Goal: Contribute content: Add original content to the website for others to see

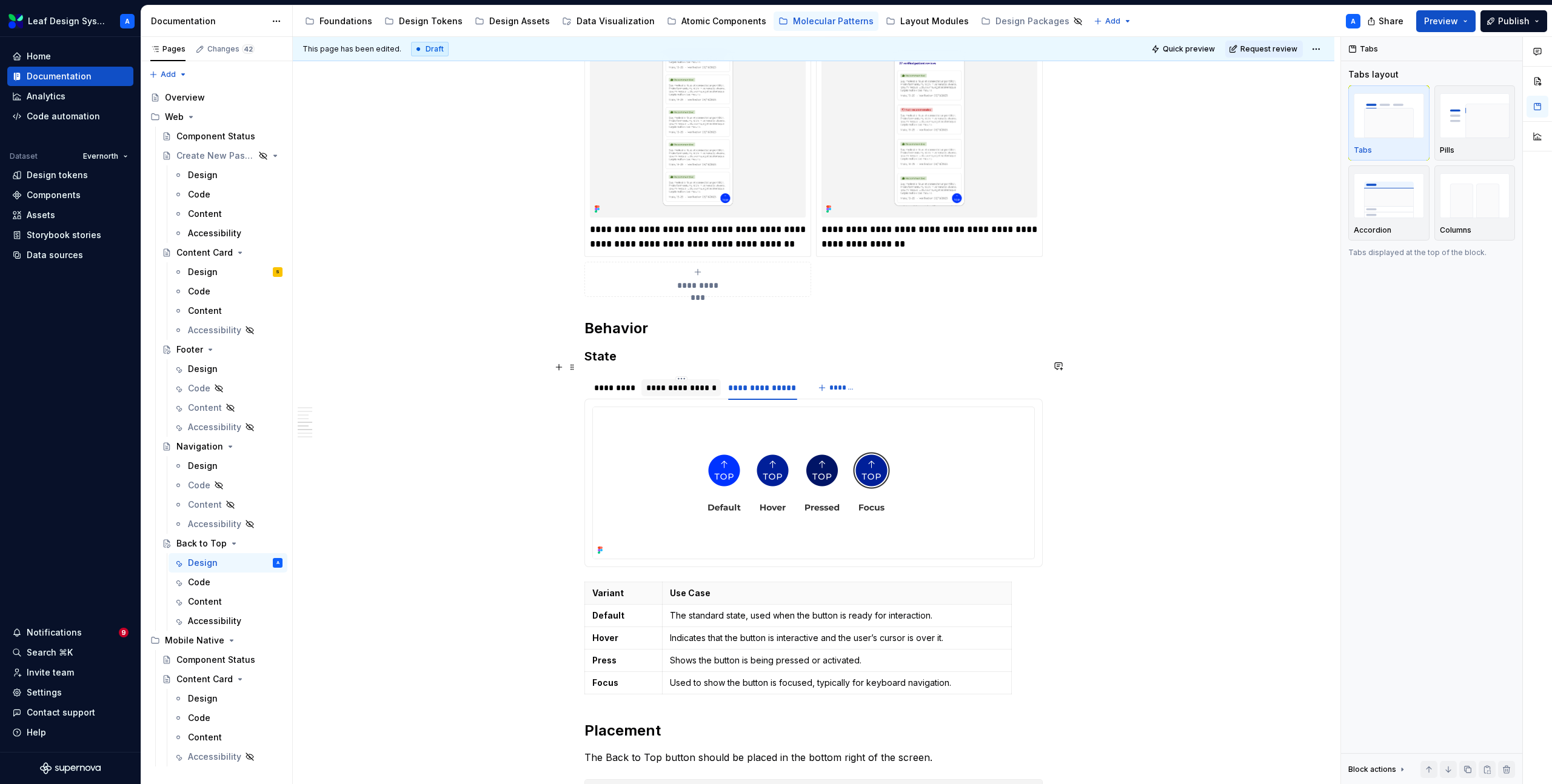
click at [675, 382] on div "**********" at bounding box center [681, 388] width 70 height 12
click at [612, 382] on div "*********" at bounding box center [614, 388] width 40 height 12
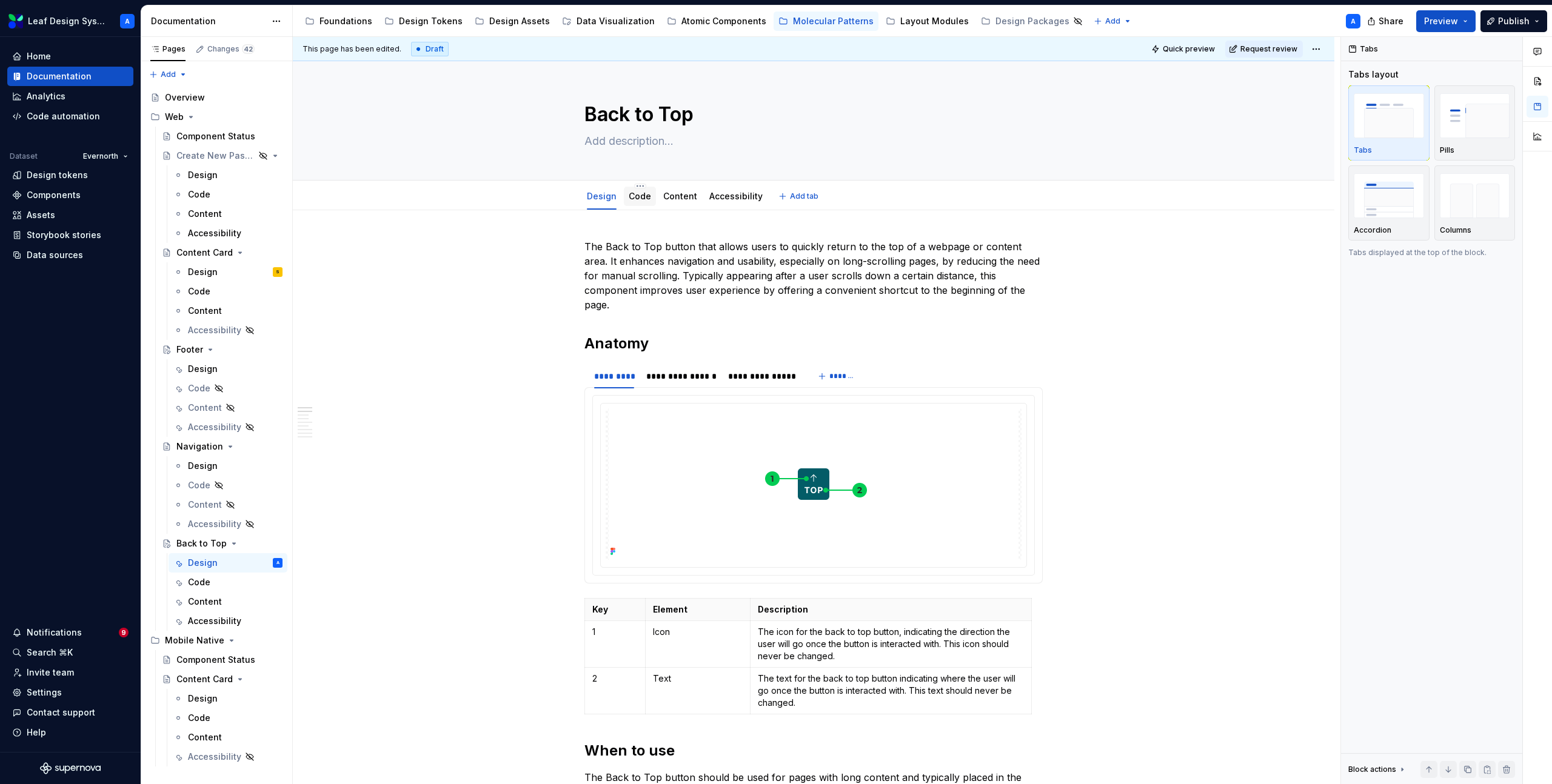
click at [645, 201] on link "Code" at bounding box center [640, 195] width 23 height 10
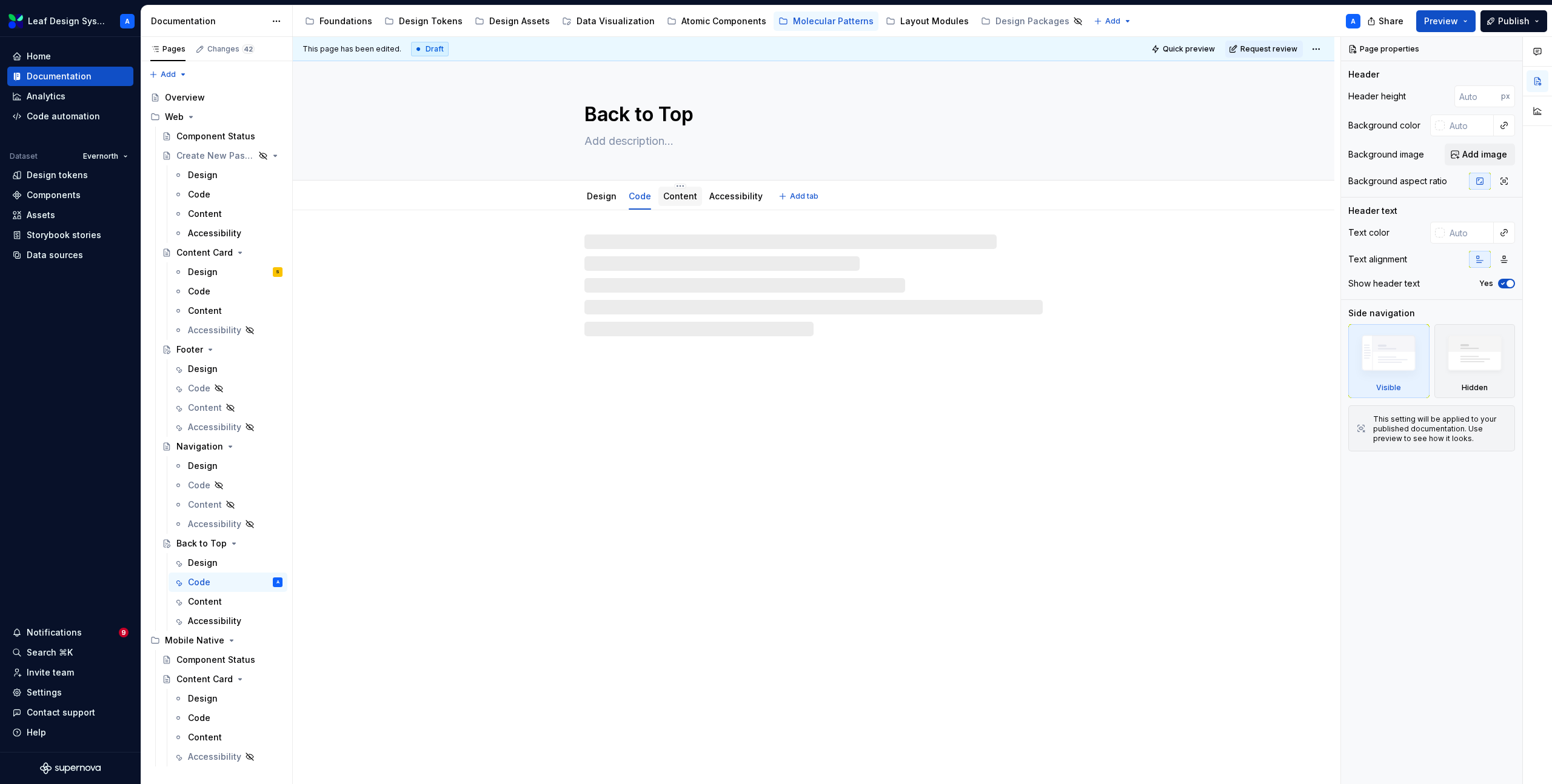
click at [688, 198] on link "Content" at bounding box center [680, 195] width 34 height 10
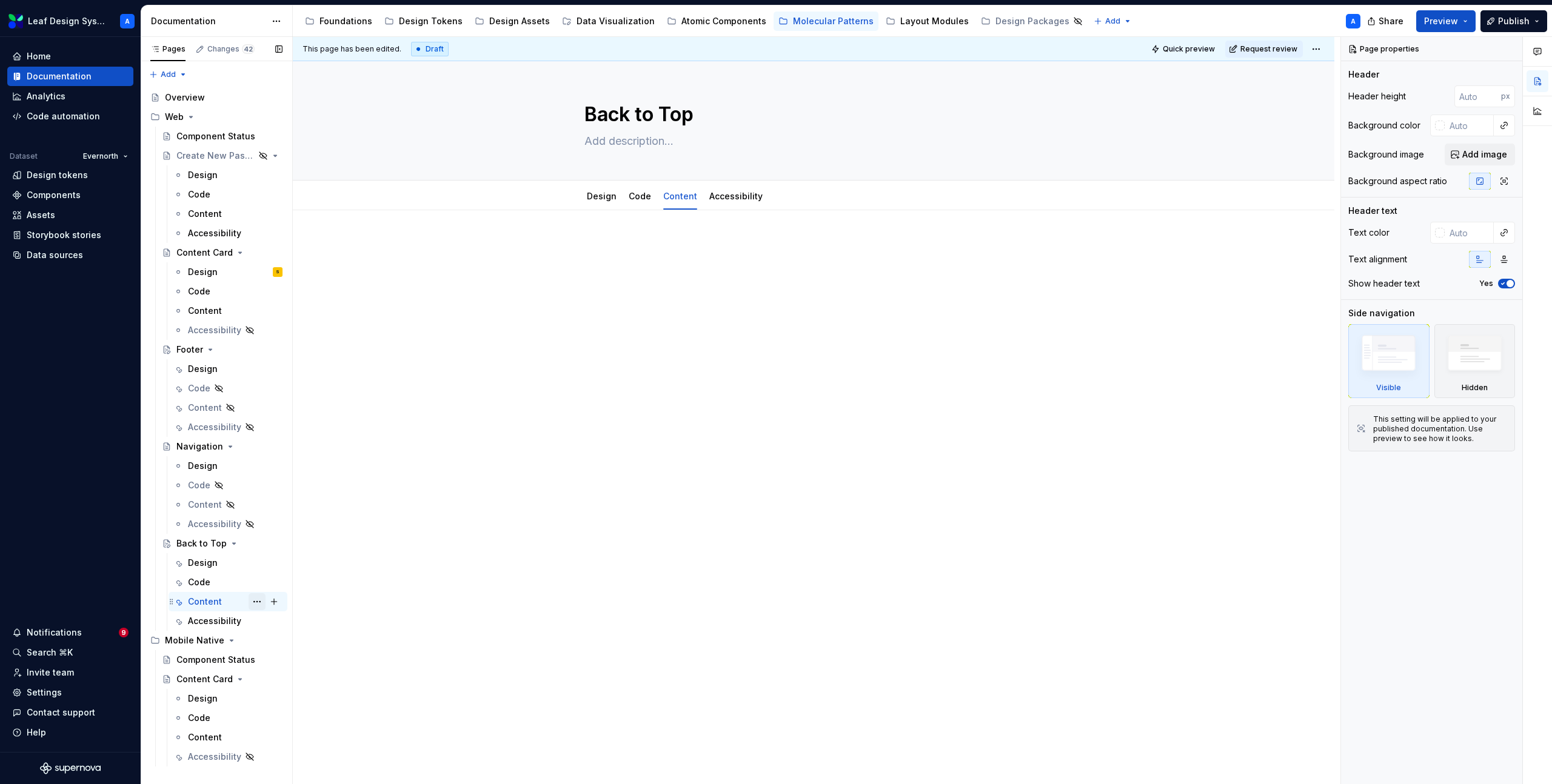
click at [260, 605] on button "Page tree" at bounding box center [257, 601] width 17 height 17
click at [288, 666] on div "Hide tab" at bounding box center [331, 667] width 119 height 12
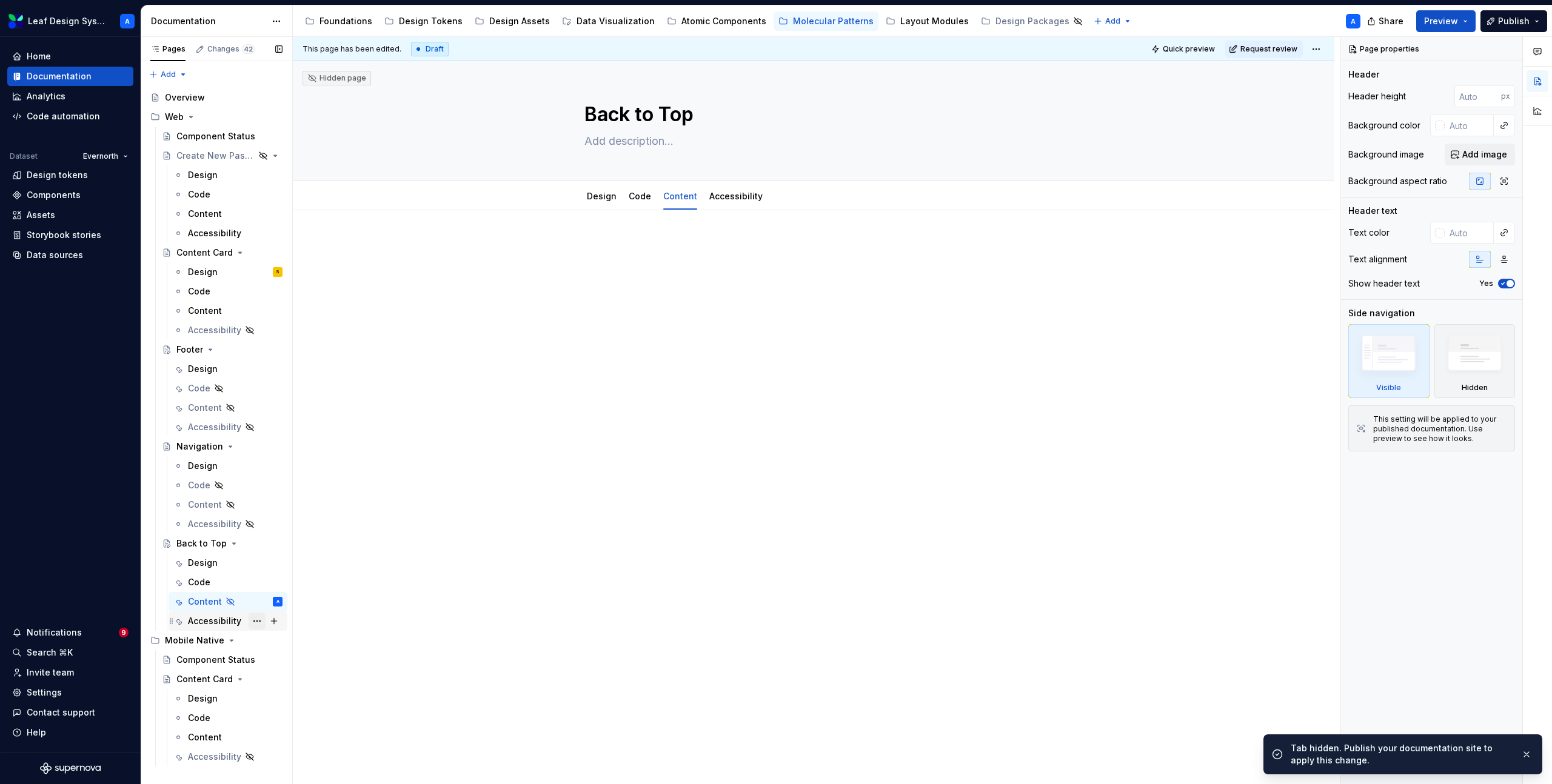
click at [256, 622] on button "Page tree" at bounding box center [257, 621] width 17 height 17
click at [280, 689] on div "Hide tab" at bounding box center [331, 686] width 119 height 12
click at [202, 564] on div "Design" at bounding box center [203, 563] width 30 height 12
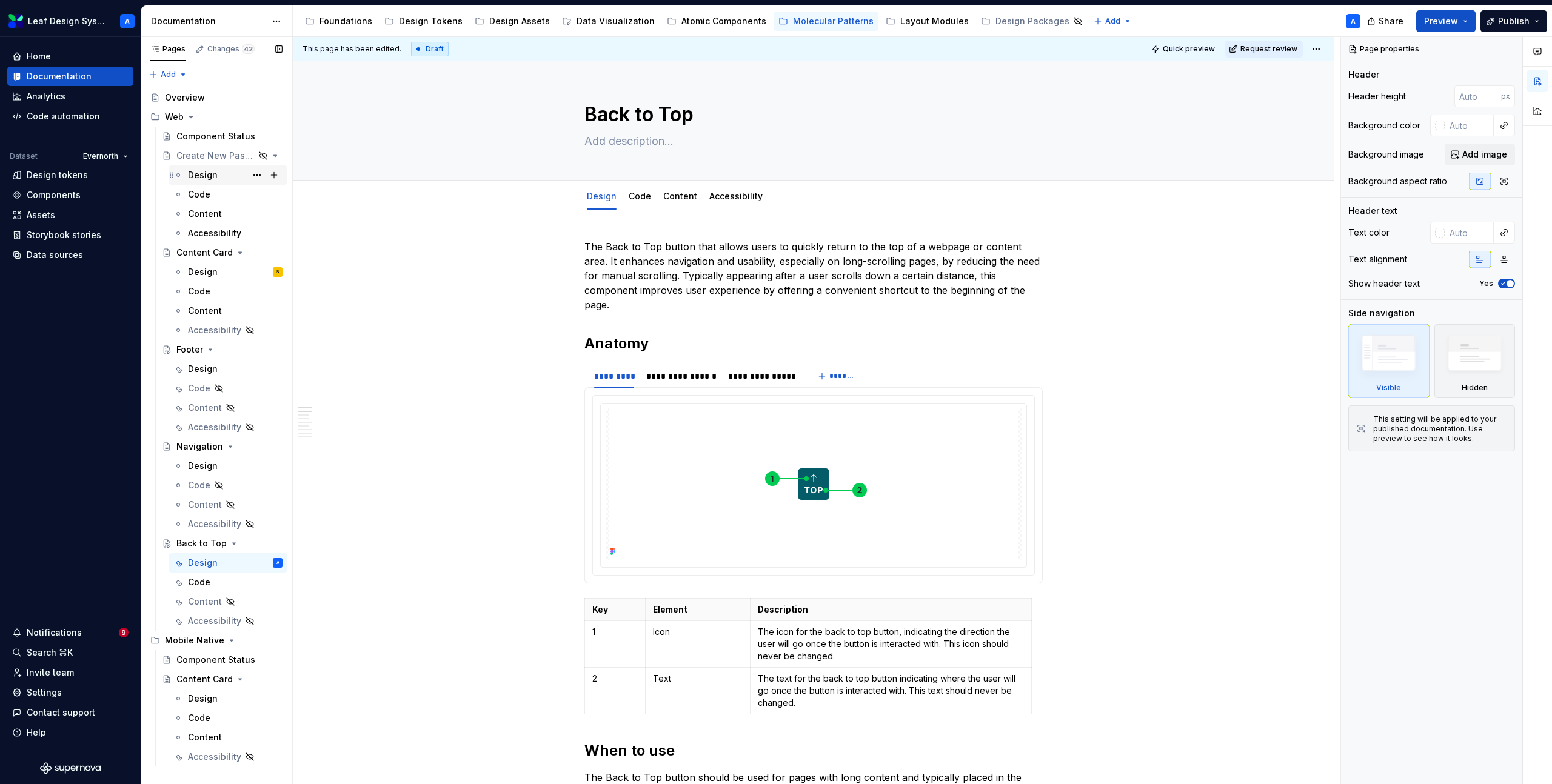
click at [195, 181] on div "Design" at bounding box center [203, 174] width 30 height 12
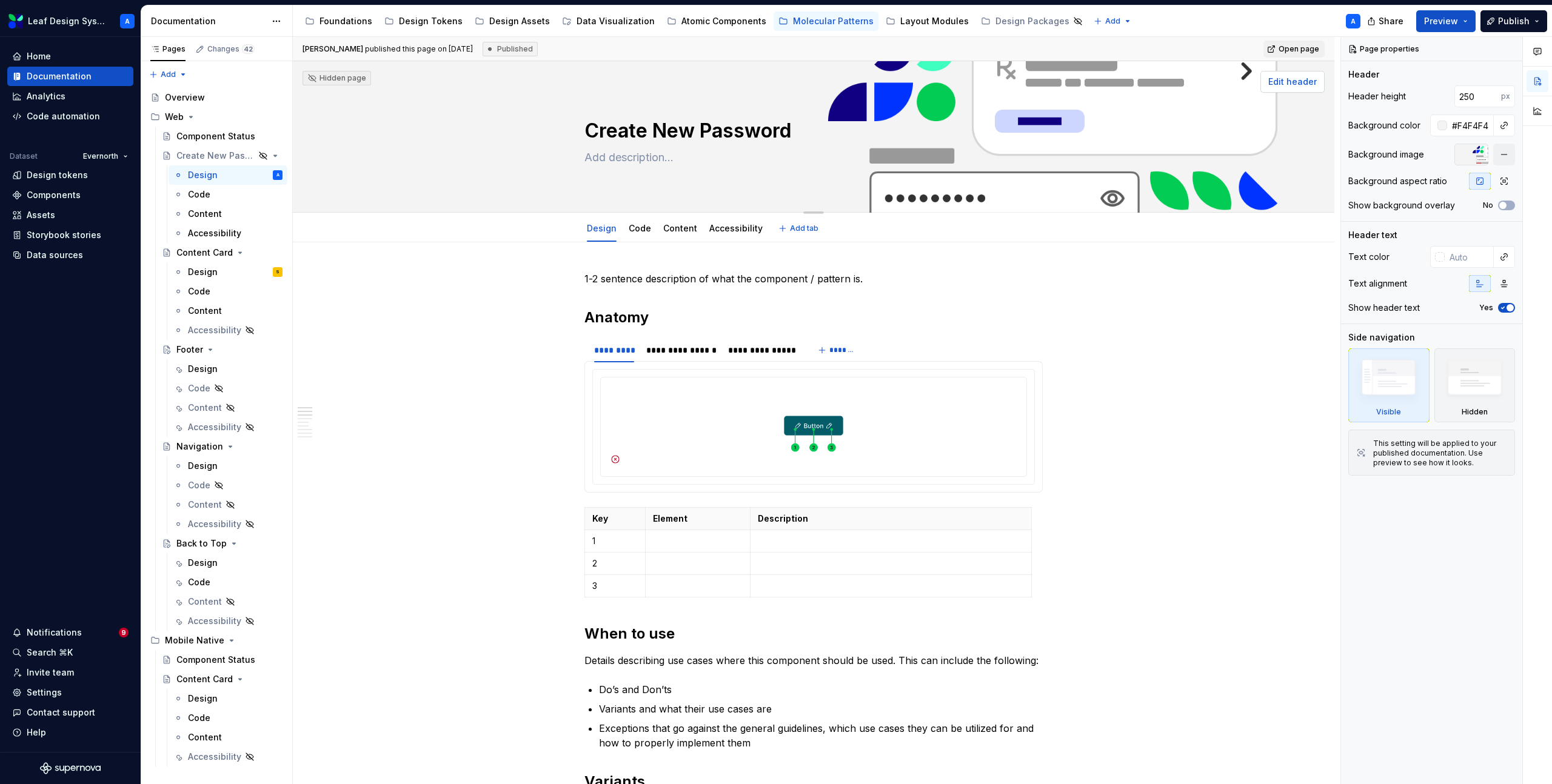
click at [1283, 80] on span "Edit header" at bounding box center [1292, 81] width 48 height 12
click at [1301, 83] on span "Edit header" at bounding box center [1292, 81] width 48 height 12
click at [1304, 83] on span "Edit header" at bounding box center [1292, 81] width 48 height 12
click at [1475, 149] on div at bounding box center [1471, 154] width 34 height 22
click at [1405, 155] on div "Background image" at bounding box center [1386, 154] width 76 height 12
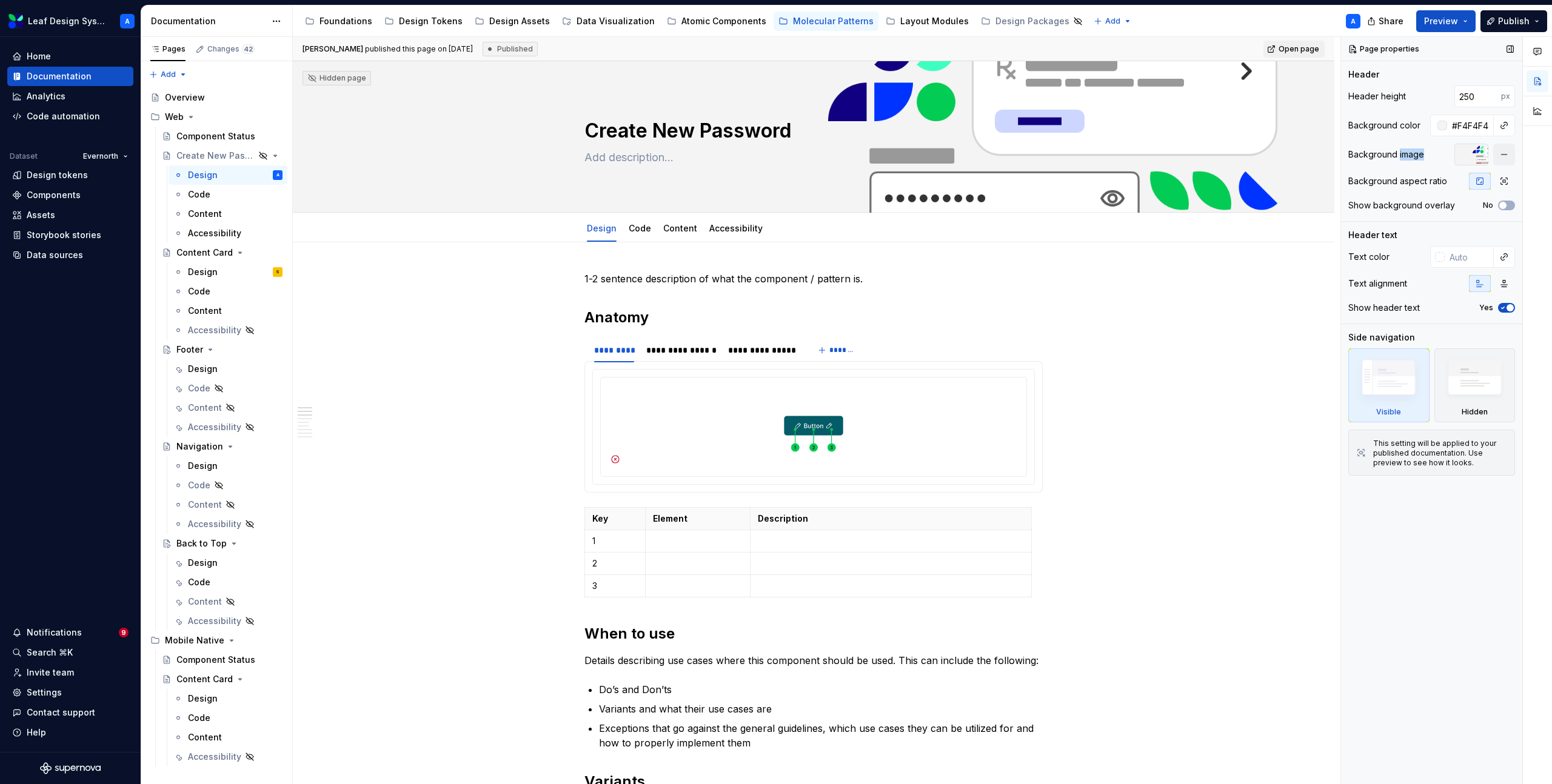
click at [1405, 155] on div "Background image" at bounding box center [1386, 154] width 76 height 12
click at [207, 564] on div "Design" at bounding box center [203, 563] width 30 height 12
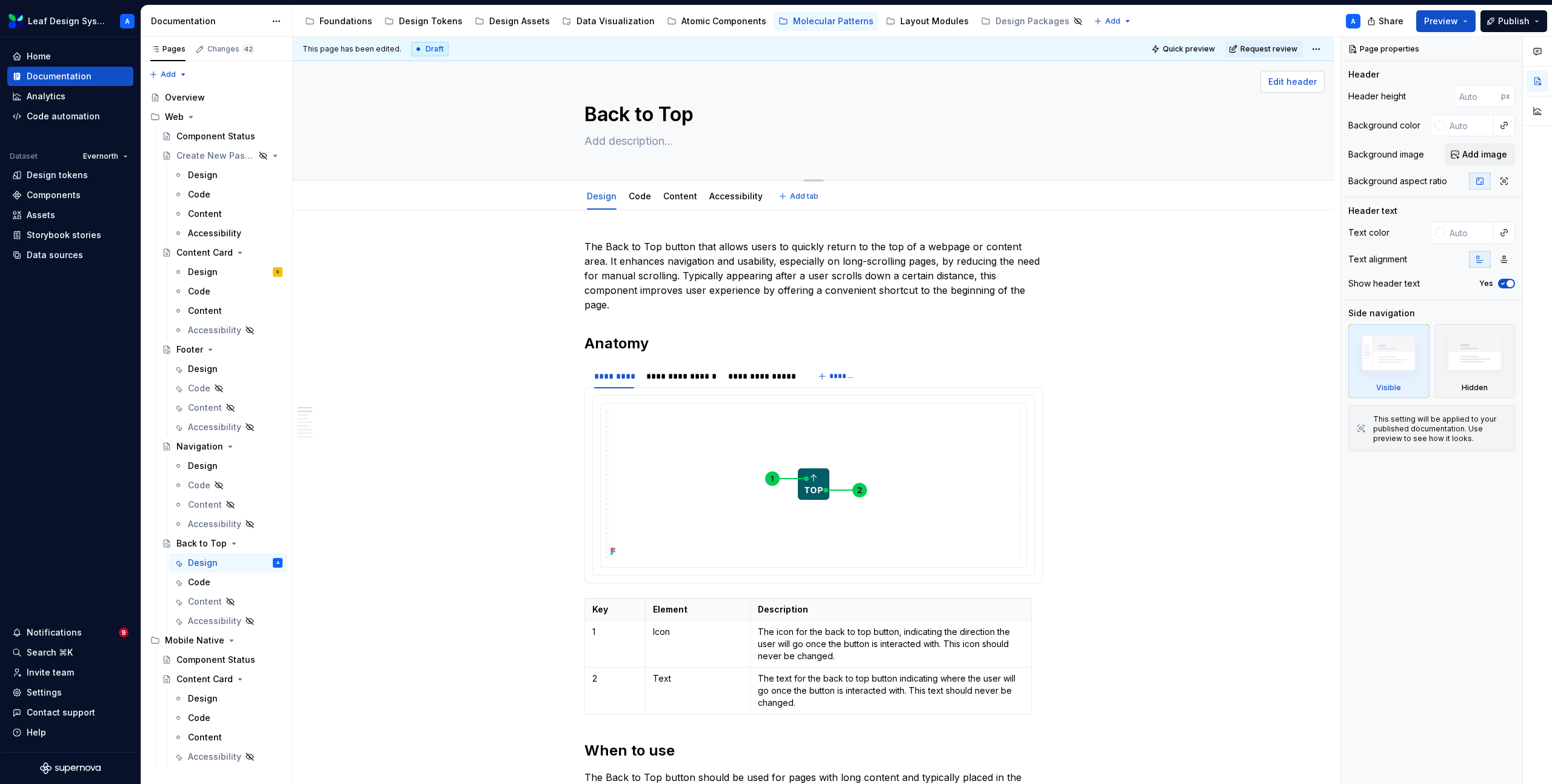
click at [1287, 83] on span "Edit header" at bounding box center [1292, 81] width 48 height 12
type textarea "*"
click at [1476, 149] on span "Add image" at bounding box center [1484, 154] width 45 height 12
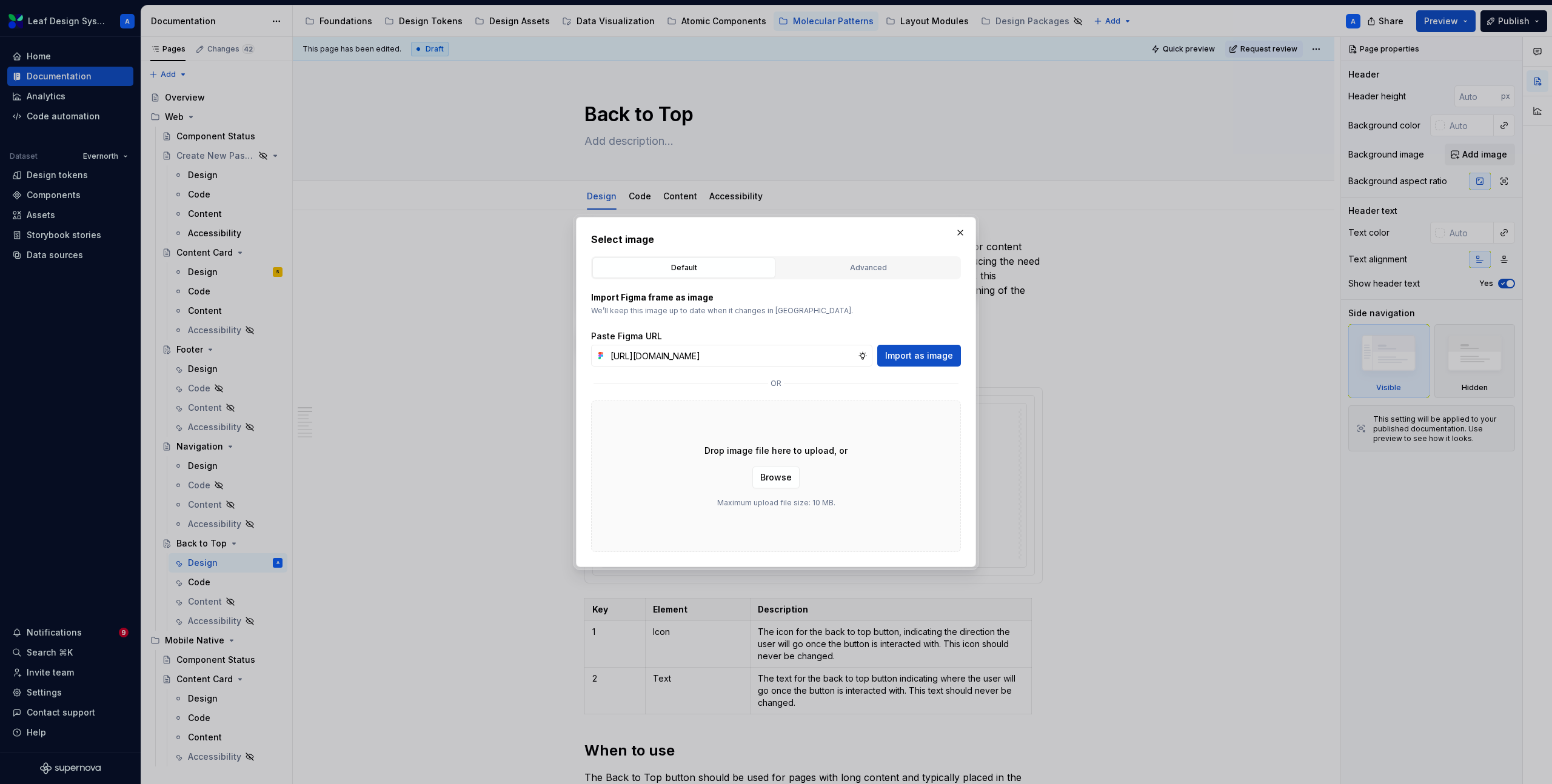
scroll to position [0, 351]
type input "[URL][DOMAIN_NAME]"
click at [930, 358] on span "Import as image" at bounding box center [919, 355] width 68 height 12
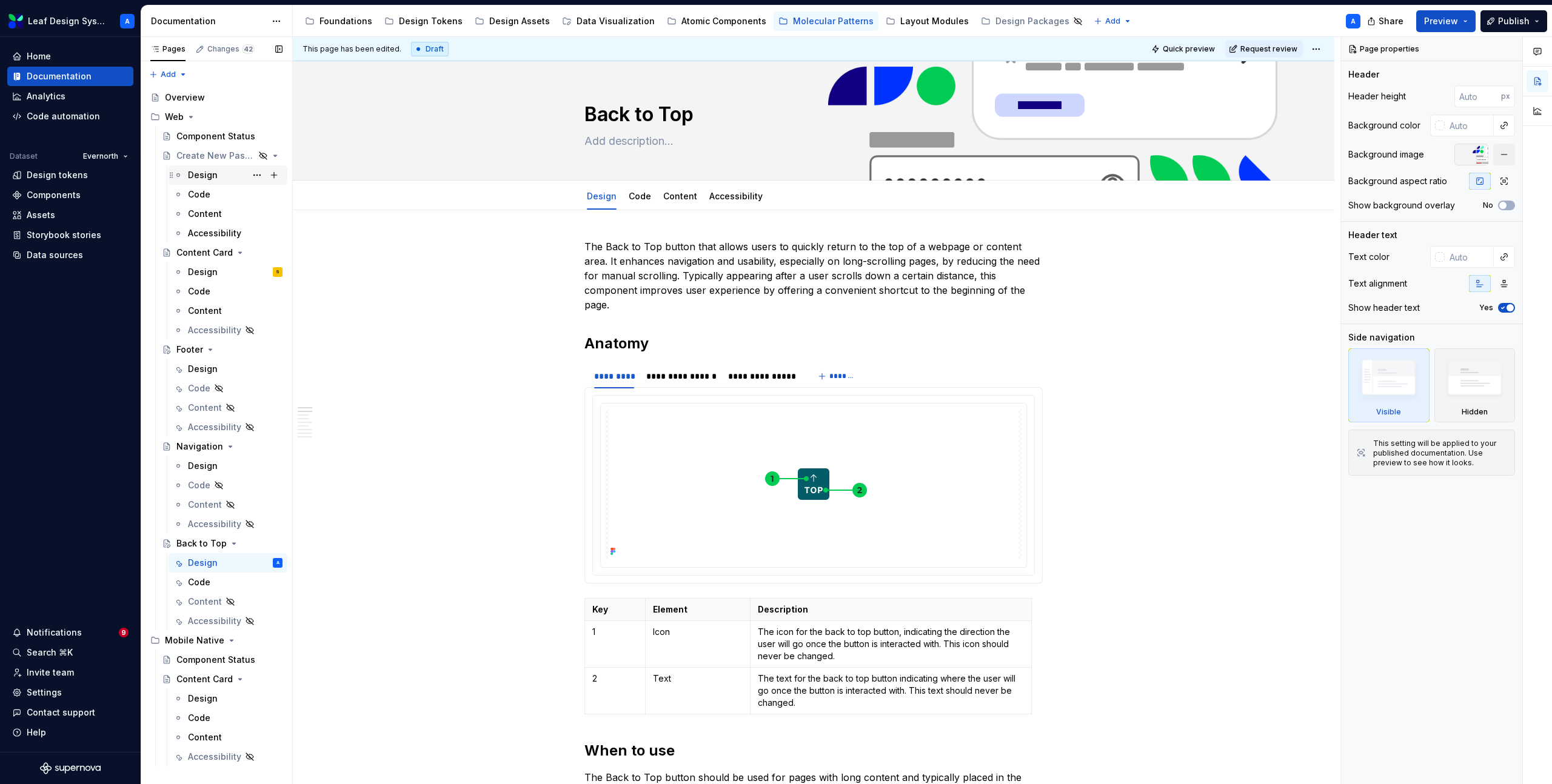
click at [204, 179] on div "Design" at bounding box center [203, 174] width 30 height 12
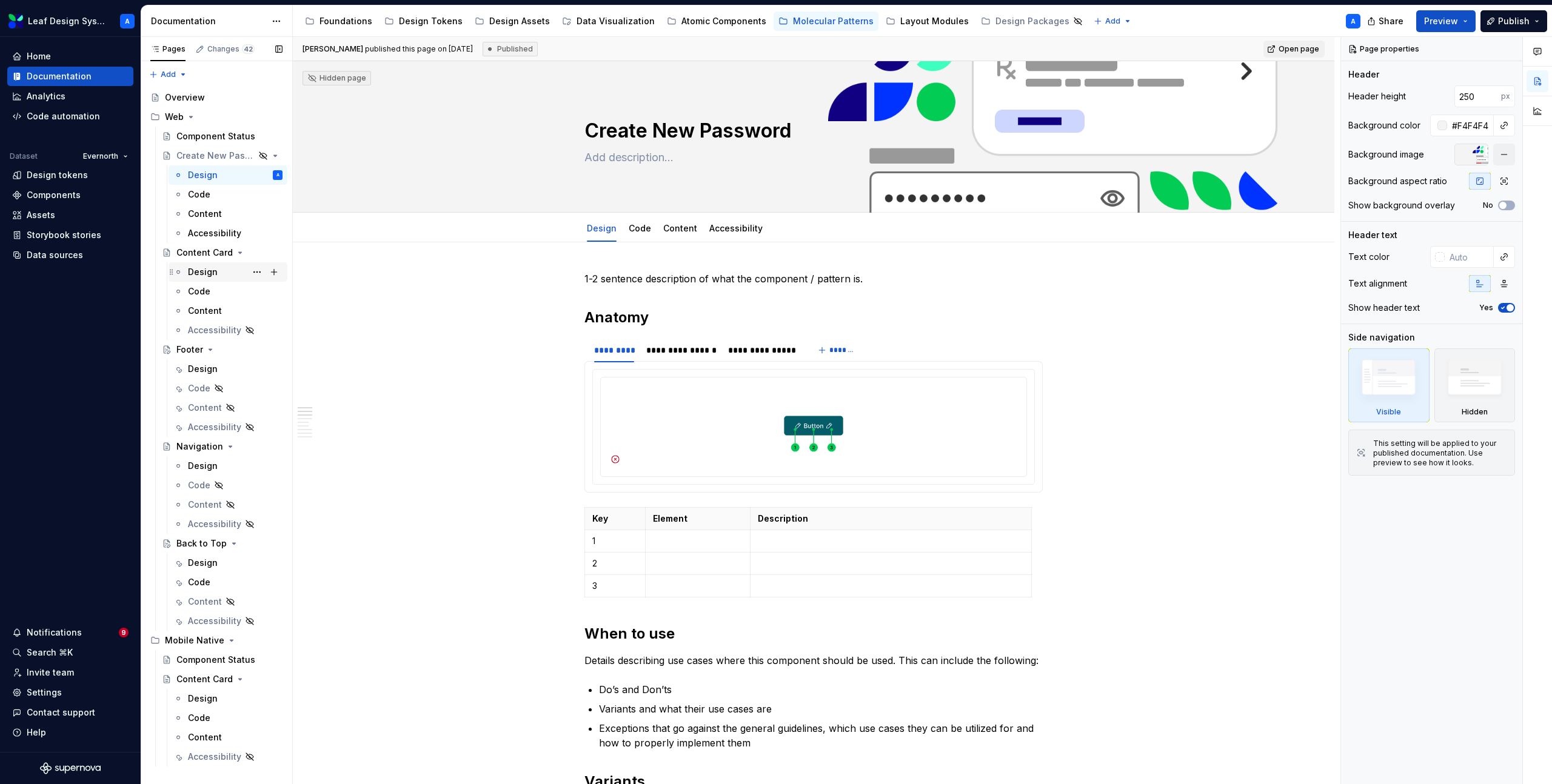
click at [207, 271] on div "Design" at bounding box center [203, 272] width 30 height 12
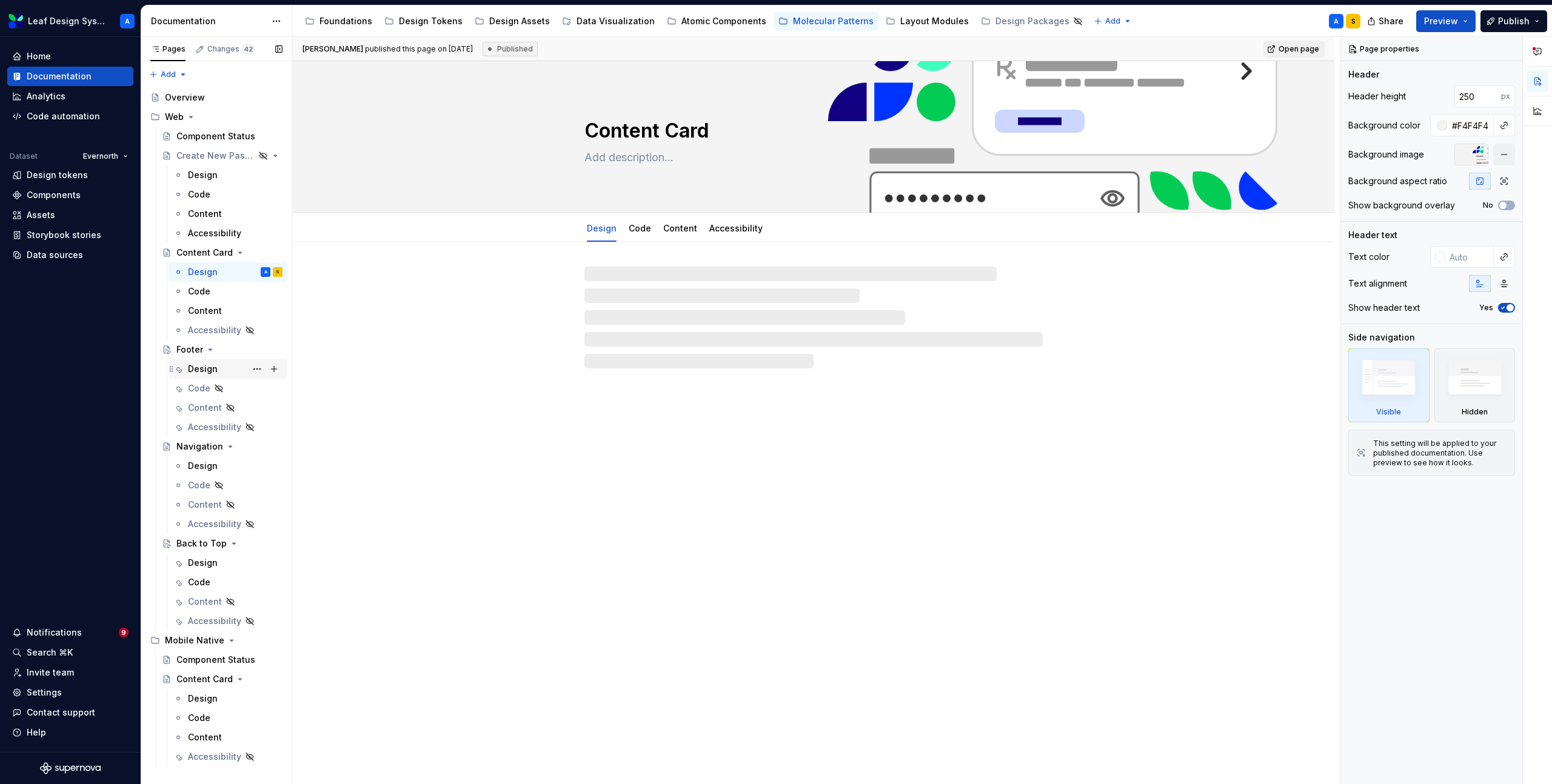
click at [208, 367] on div "Design" at bounding box center [203, 369] width 30 height 12
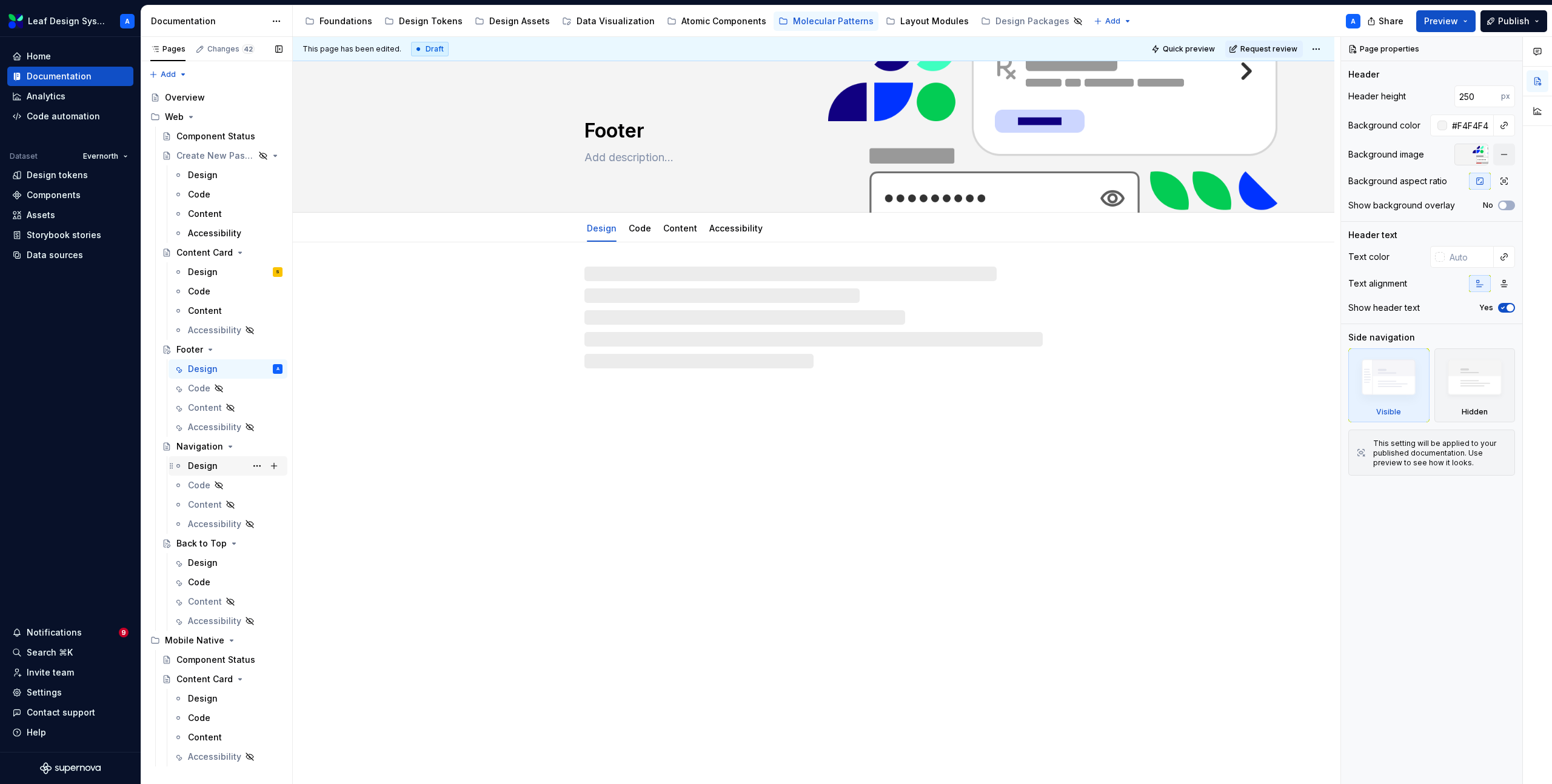
click at [204, 462] on div "Design" at bounding box center [203, 466] width 30 height 12
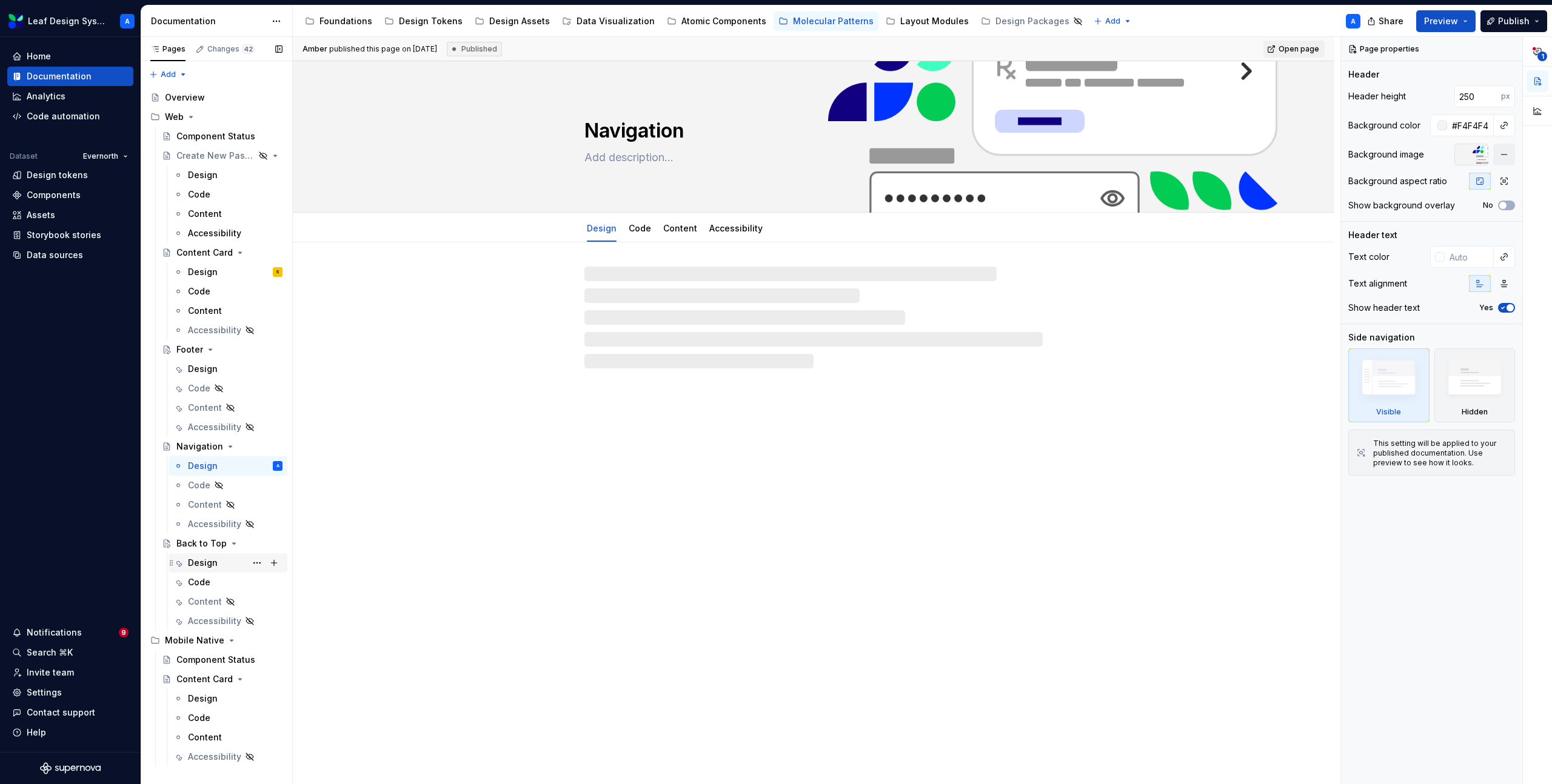
click at [207, 563] on div "Design" at bounding box center [203, 563] width 30 height 12
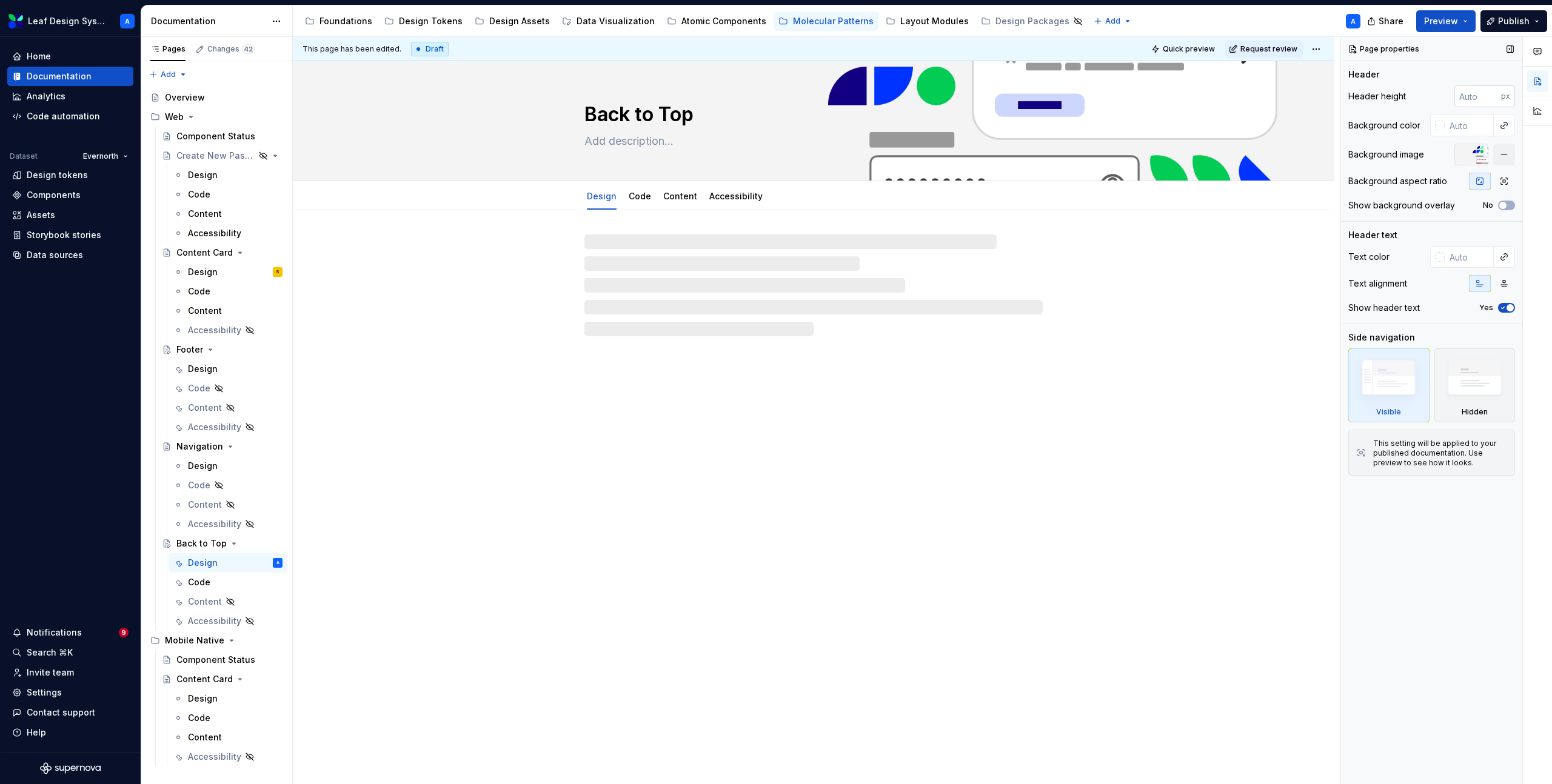
type textarea "*"
click at [1475, 92] on input "number" at bounding box center [1477, 96] width 47 height 22
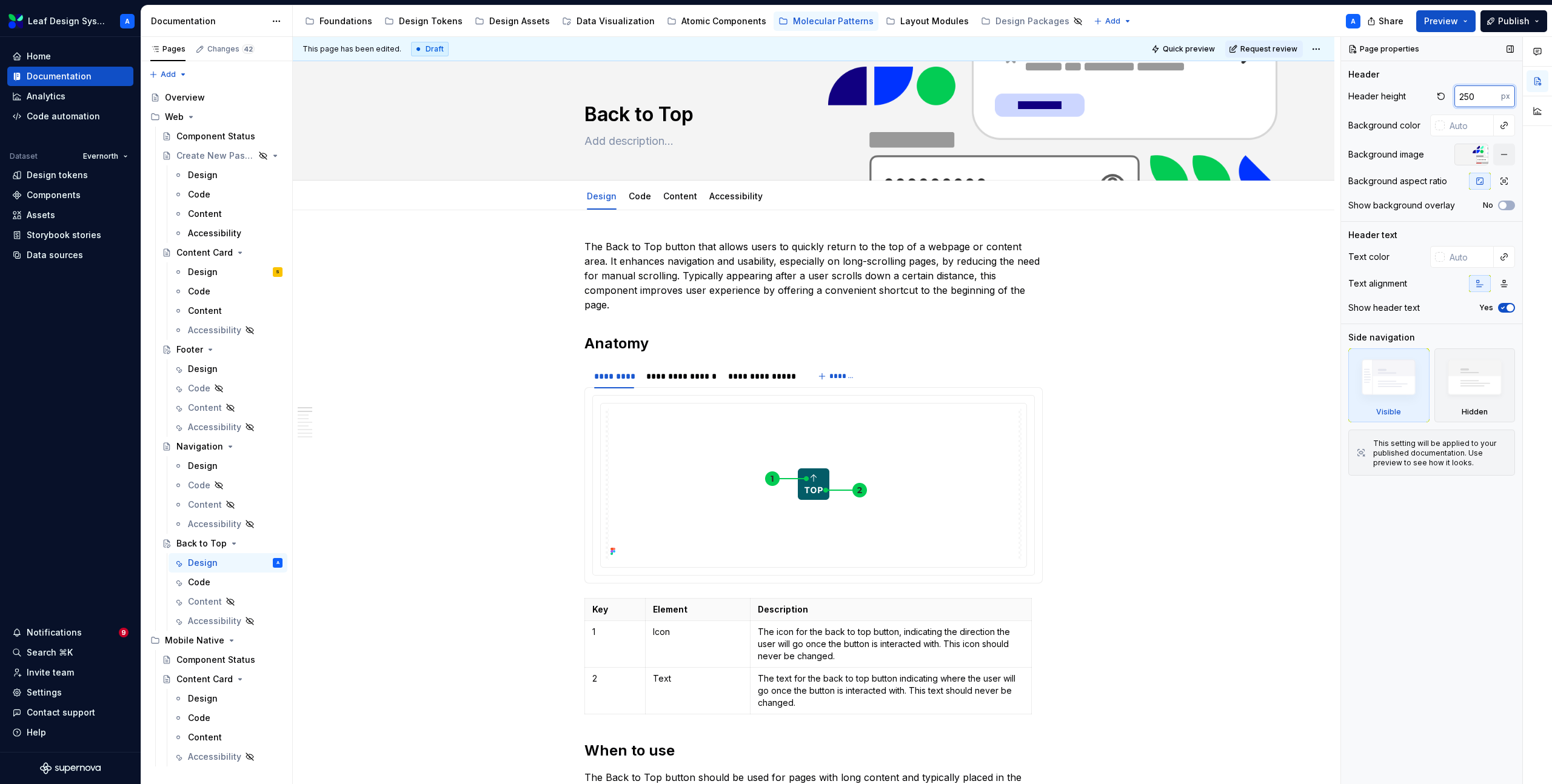
type input "250"
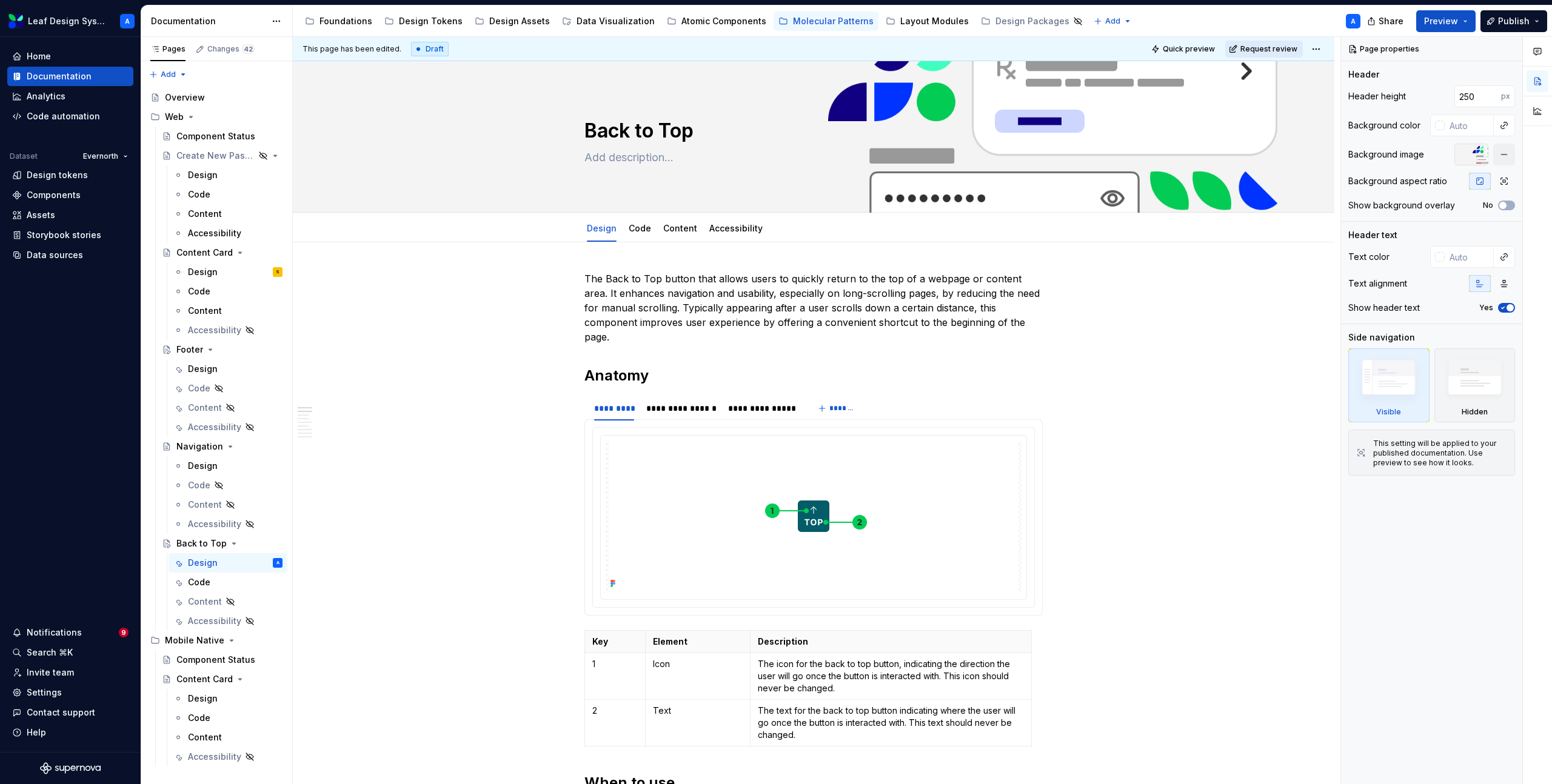
click at [1263, 45] on span "Request review" at bounding box center [1268, 49] width 57 height 10
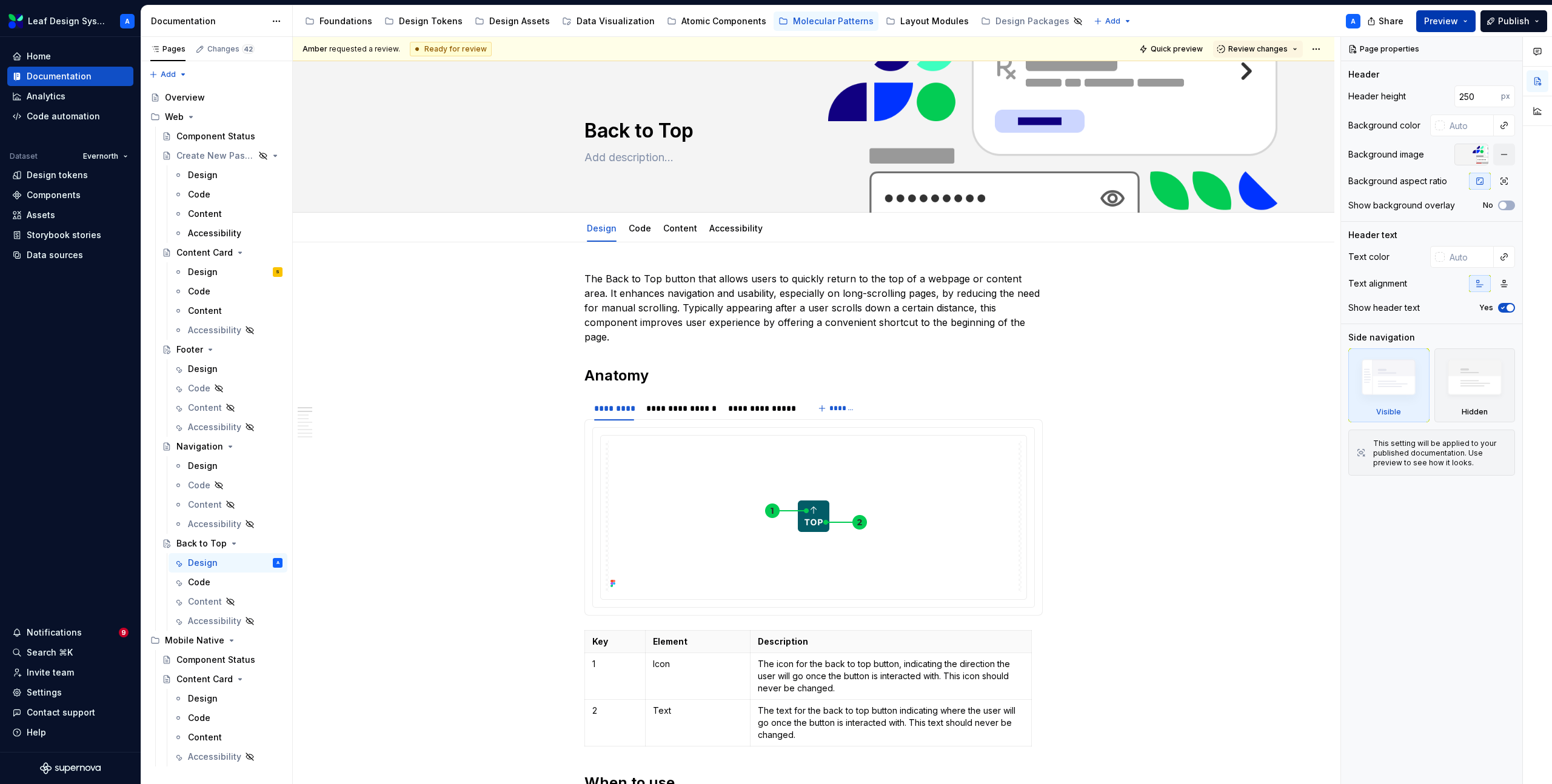
click at [1468, 21] on button "Preview" at bounding box center [1446, 21] width 60 height 22
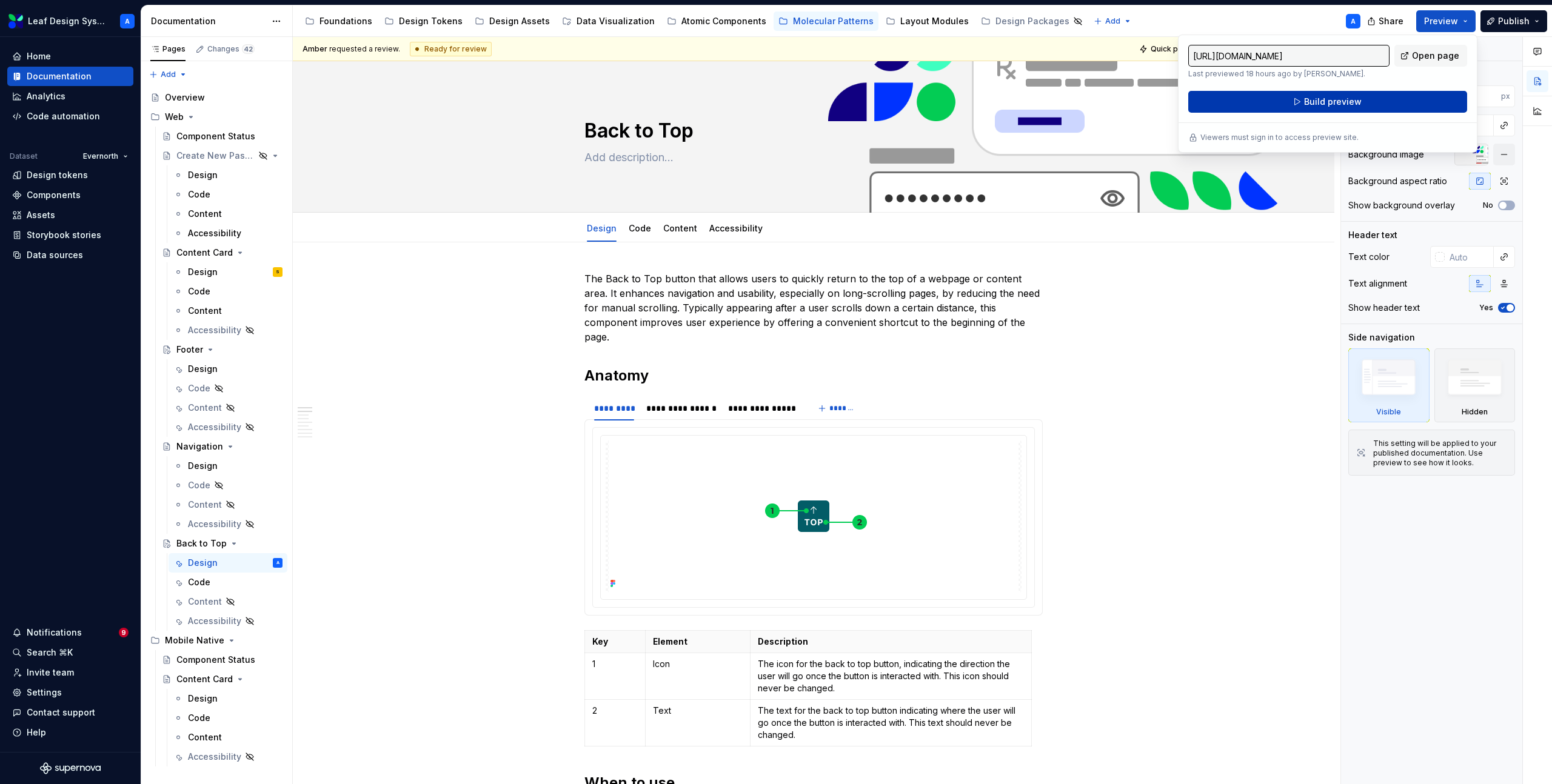
click at [1365, 101] on button "Build preview" at bounding box center [1327, 101] width 279 height 22
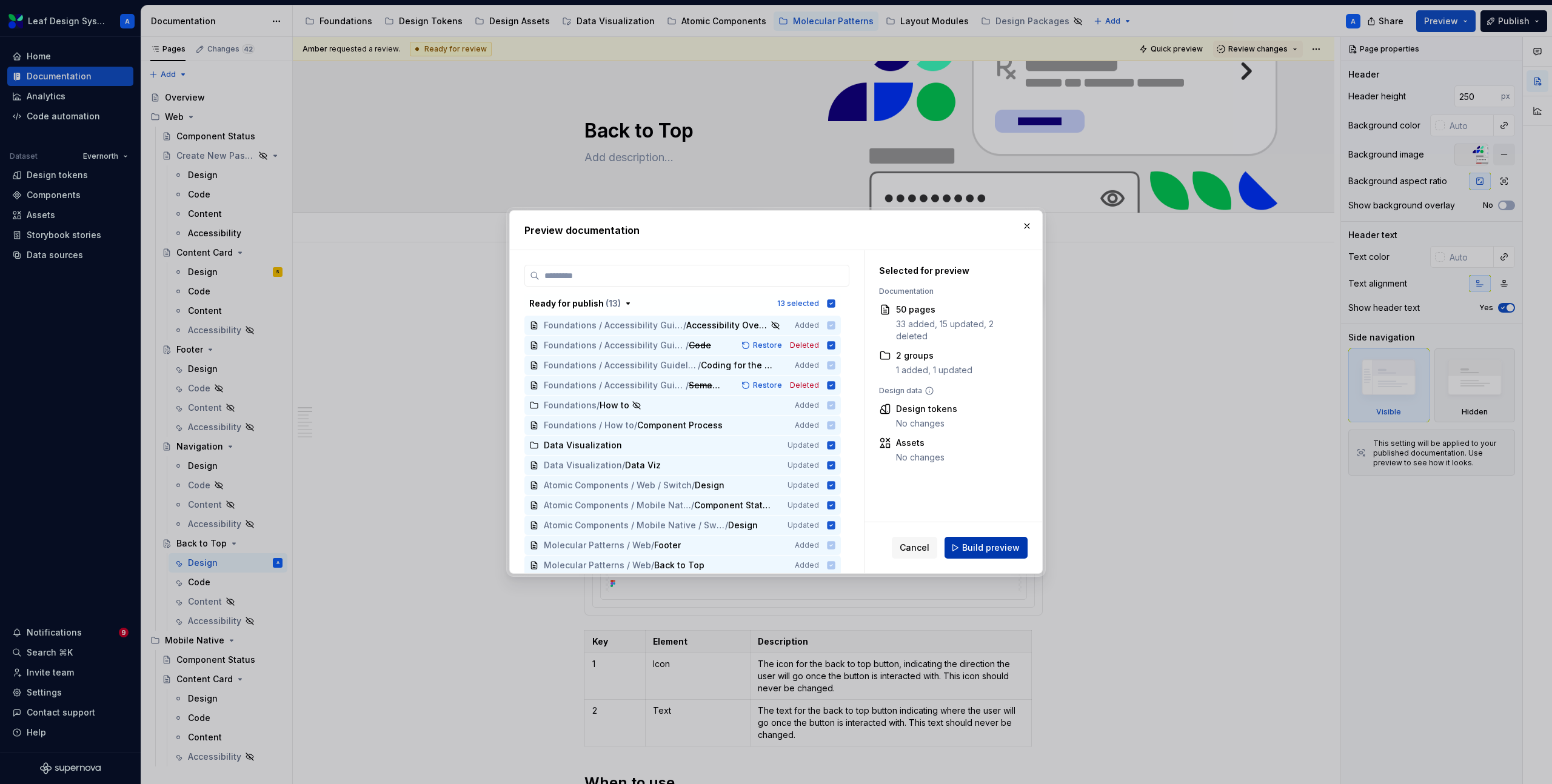
click at [1011, 550] on span "Build preview" at bounding box center [991, 548] width 58 height 12
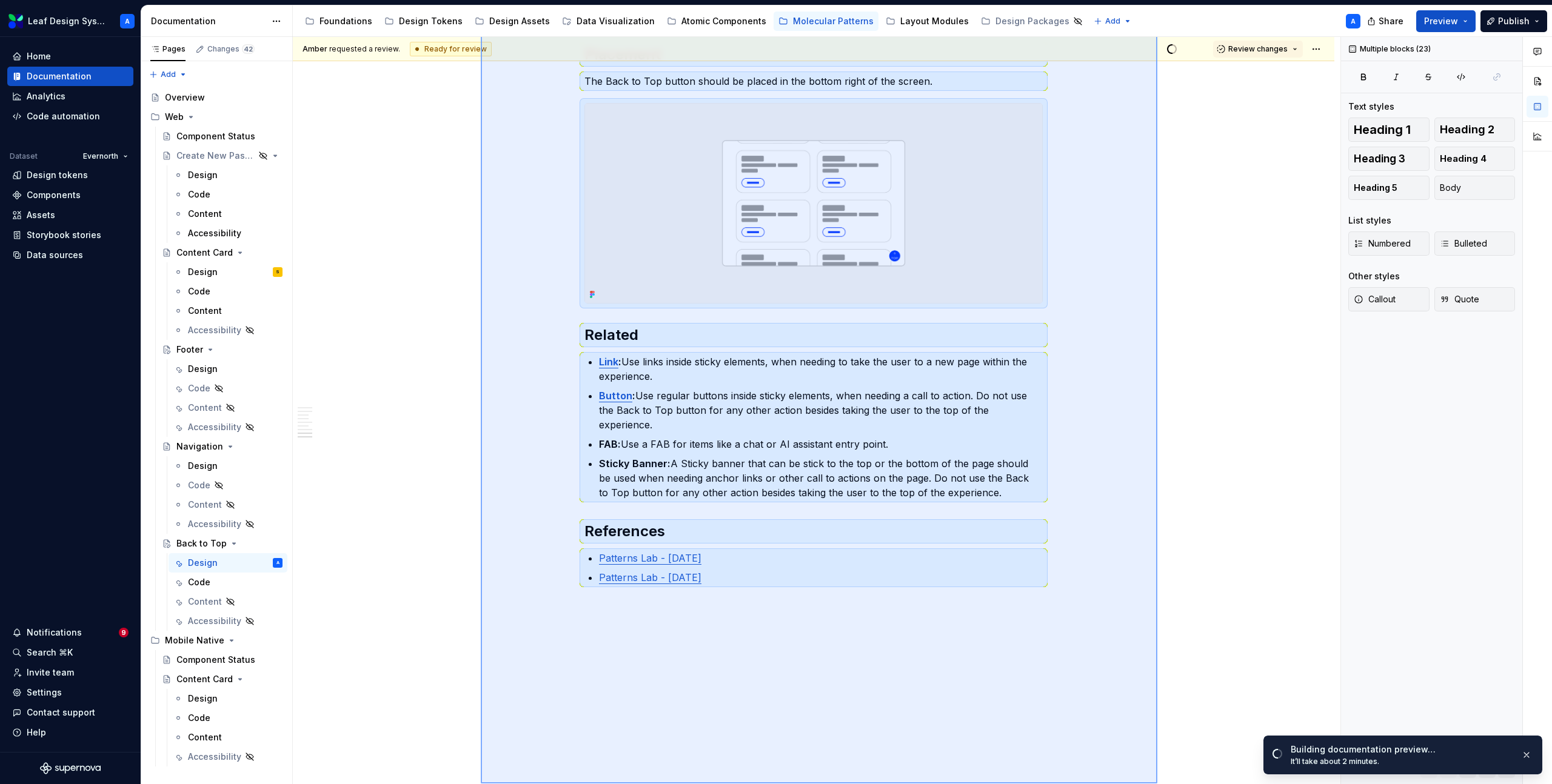
scroll to position [2003, 0]
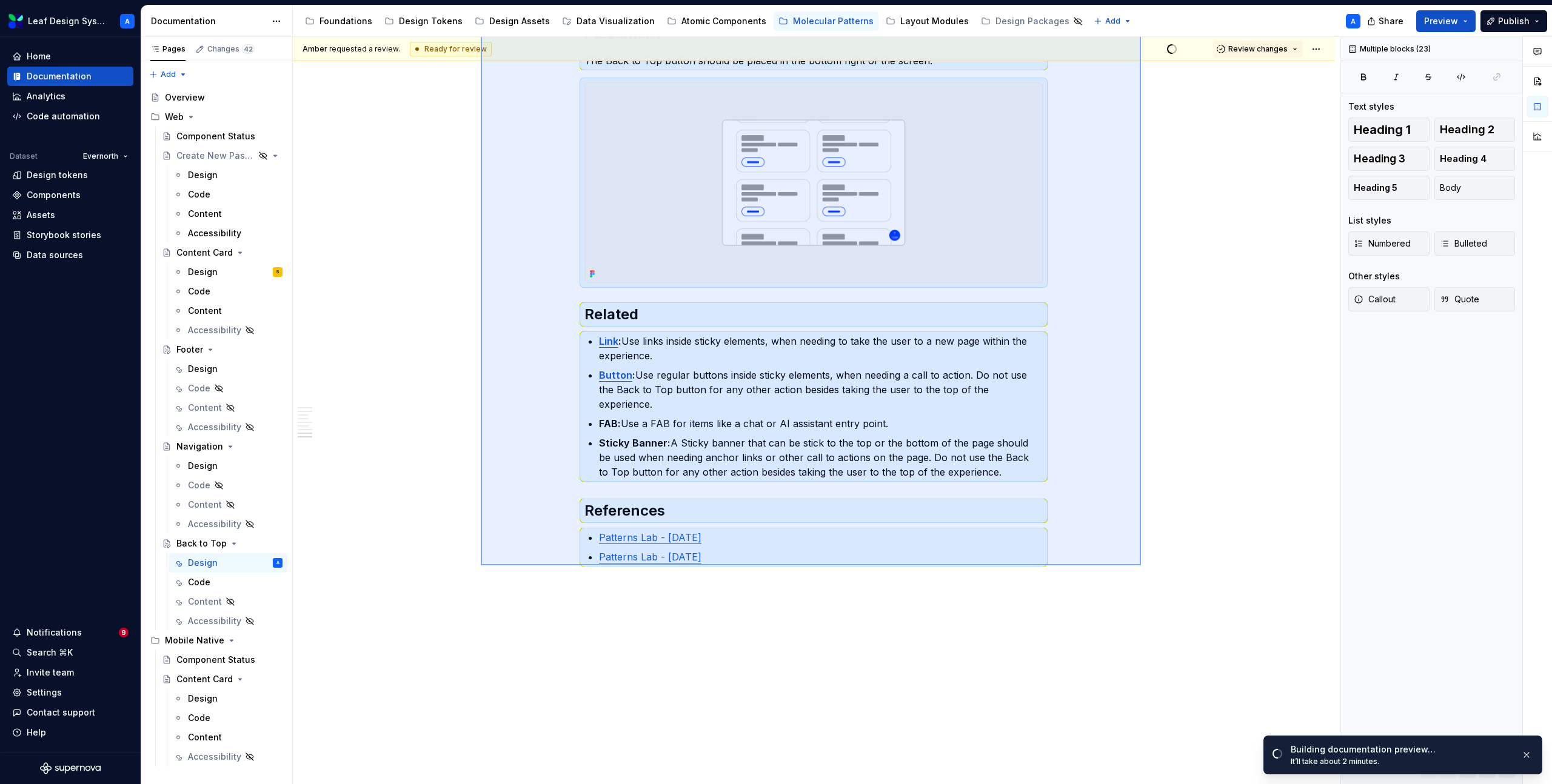
drag, startPoint x: 481, startPoint y: 226, endPoint x: 1141, endPoint y: 565, distance: 742.0
click at [1141, 565] on div "**********" at bounding box center [816, 411] width 1048 height 748
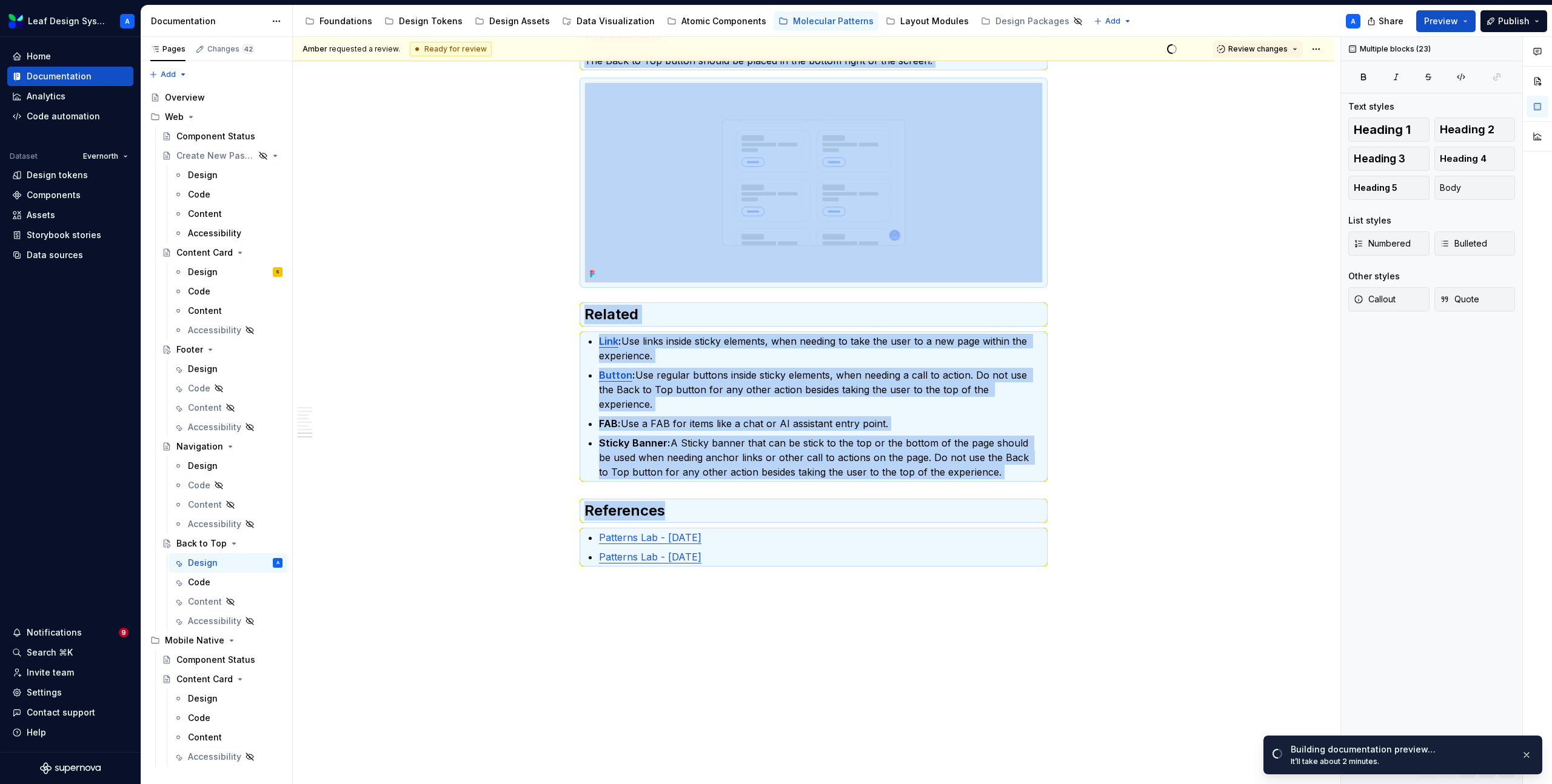
copy div "**********"
click at [258, 545] on button "Page tree" at bounding box center [257, 544] width 17 height 17
click at [300, 581] on div "Duplicate page" at bounding box center [331, 584] width 119 height 12
click at [183, 545] on div "Back to Top" at bounding box center [201, 544] width 51 height 12
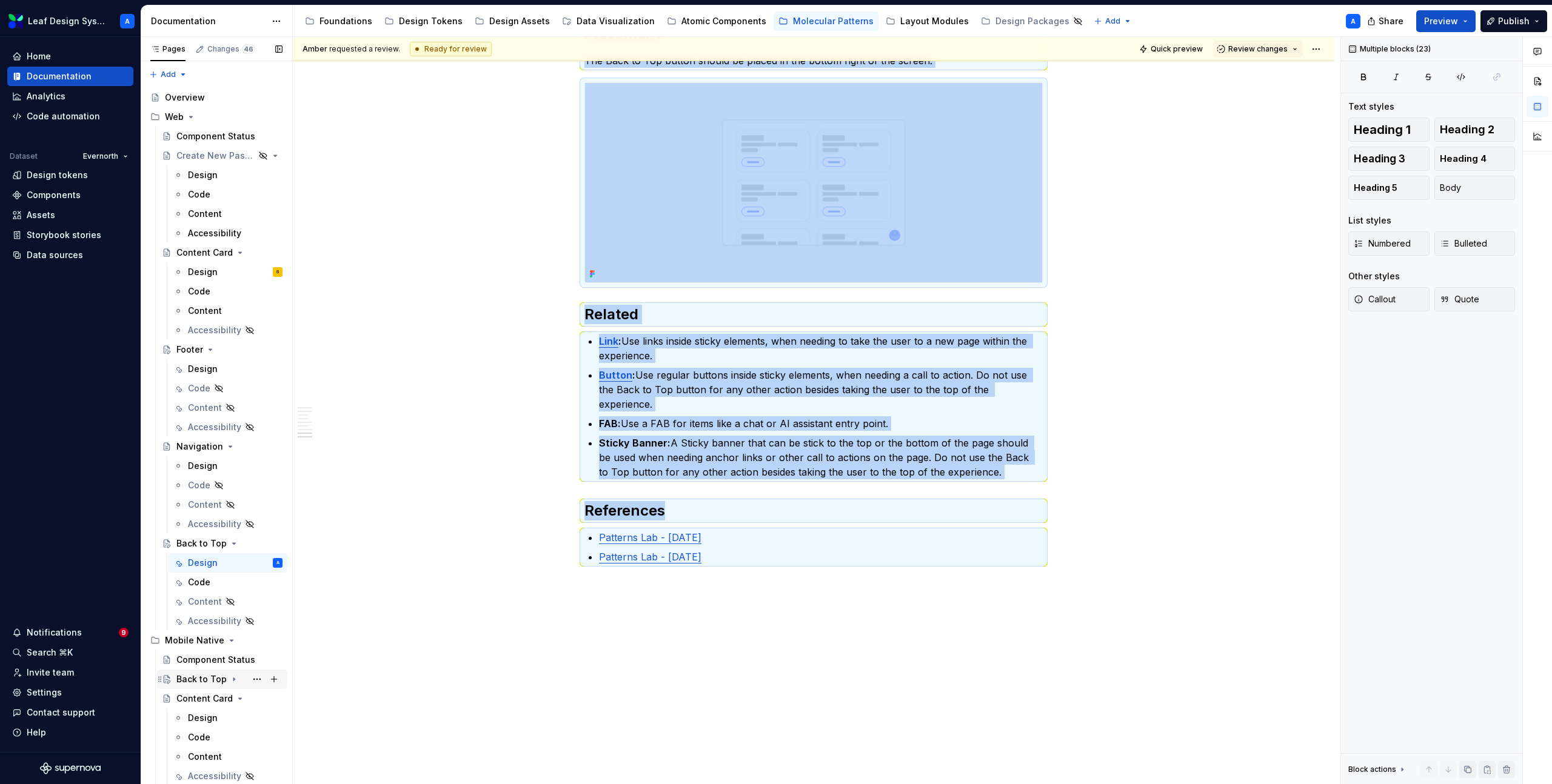
click at [194, 678] on div "Back to Top" at bounding box center [201, 679] width 51 height 12
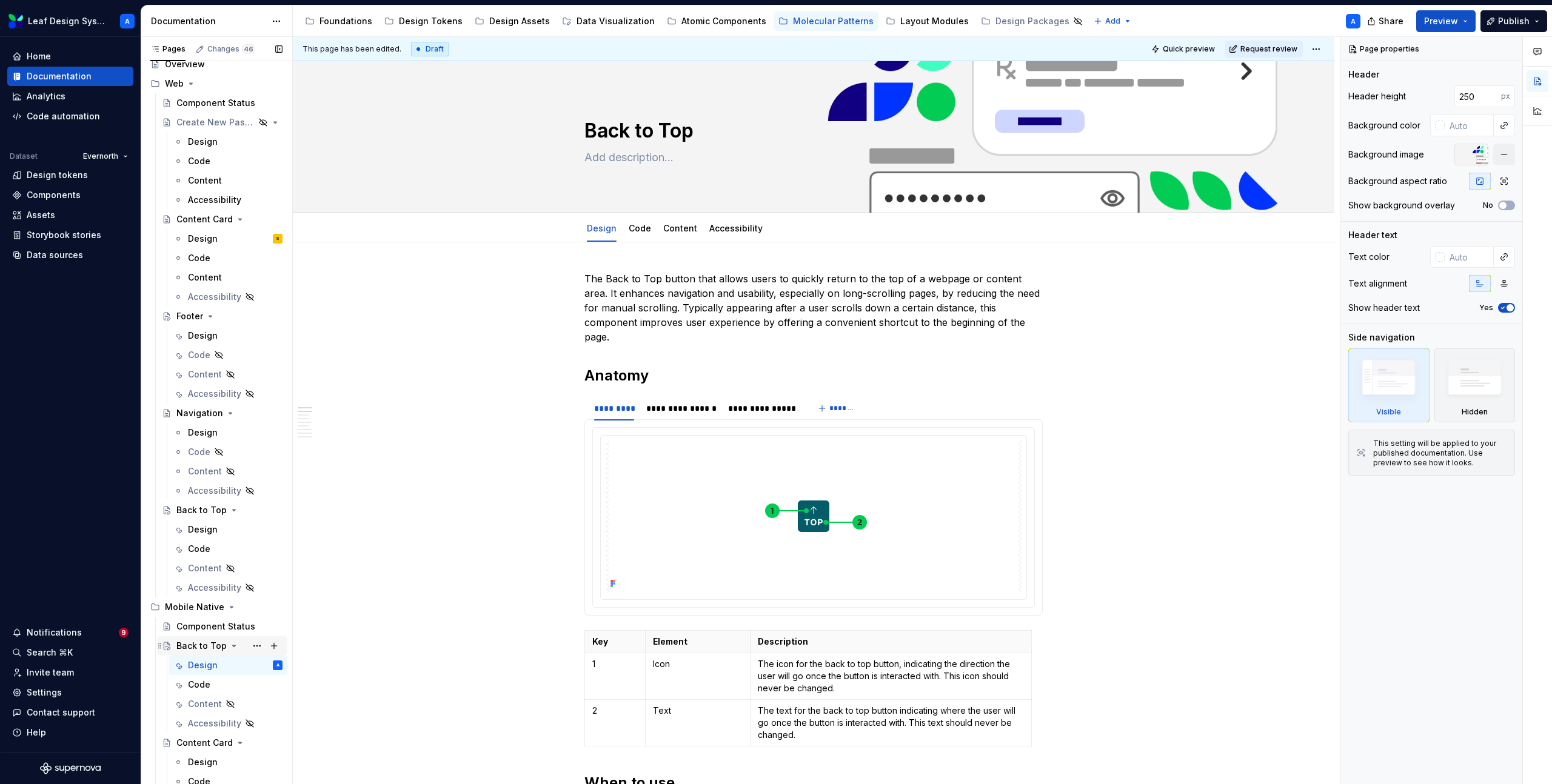
scroll to position [76, 0]
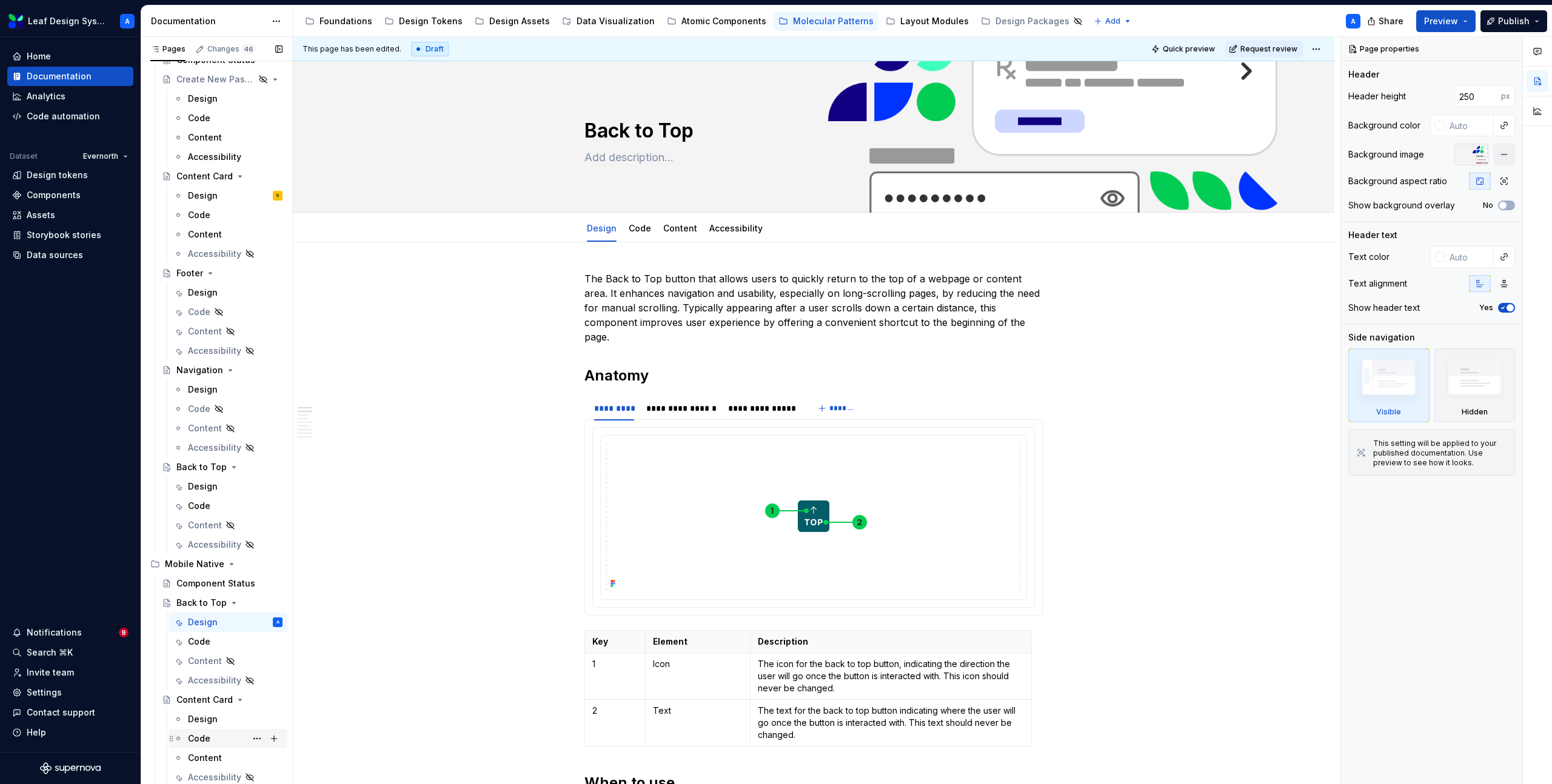
click at [199, 736] on div "Code" at bounding box center [199, 738] width 23 height 12
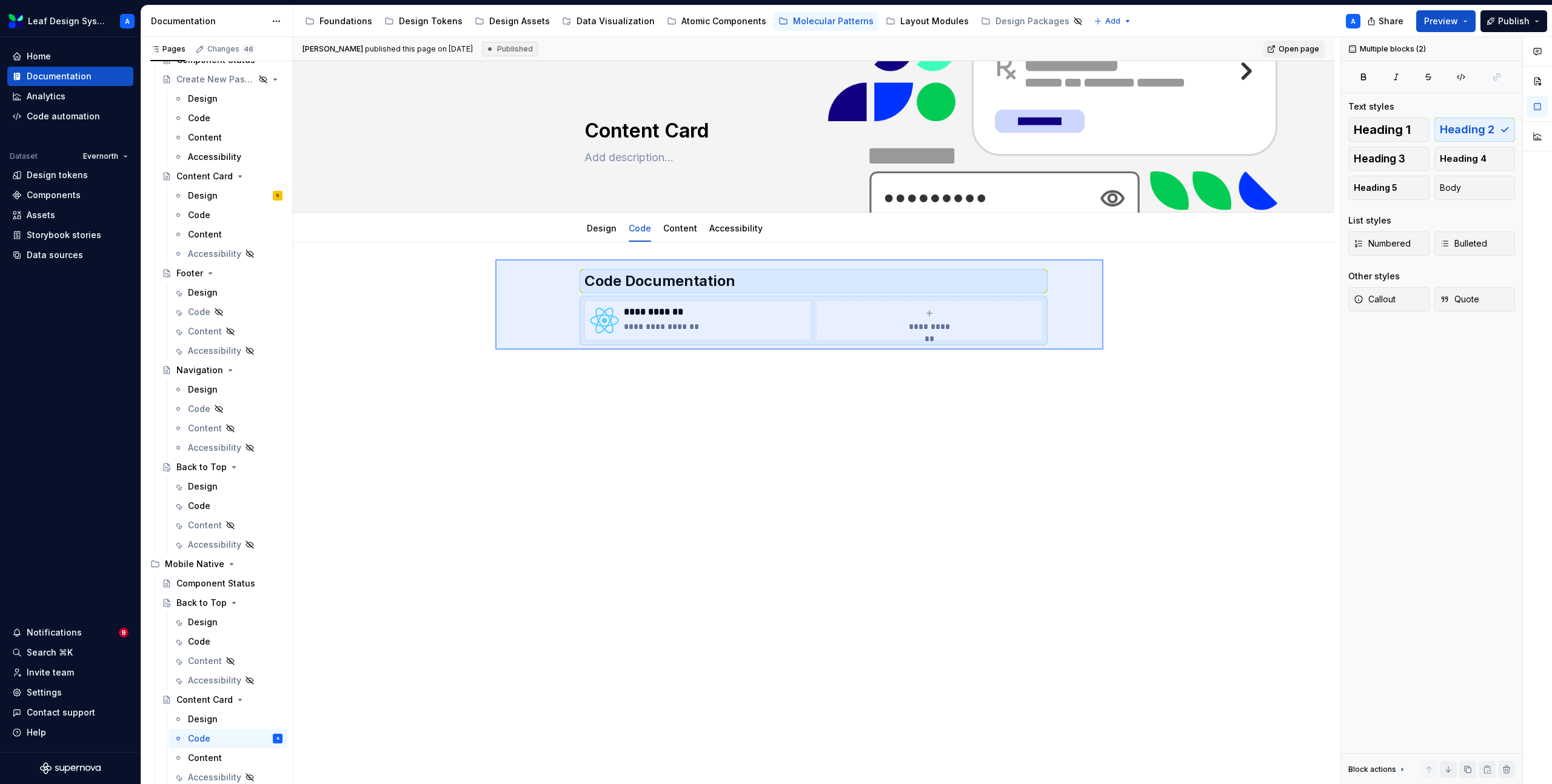
drag, startPoint x: 499, startPoint y: 260, endPoint x: 1116, endPoint y: 395, distance: 631.6
click at [1116, 395] on div "**********" at bounding box center [816, 411] width 1048 height 748
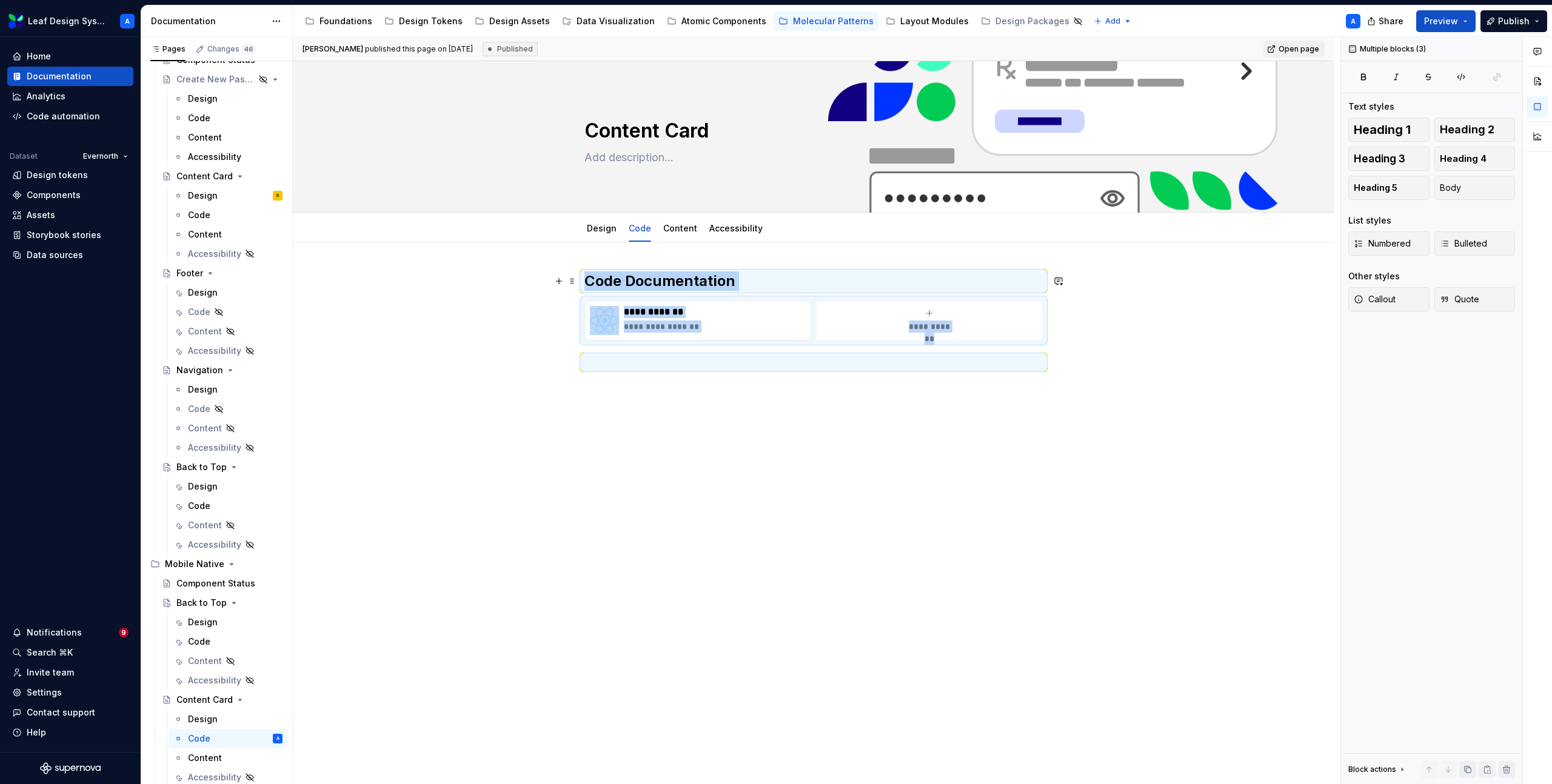
click at [478, 281] on div "**********" at bounding box center [813, 431] width 1041 height 377
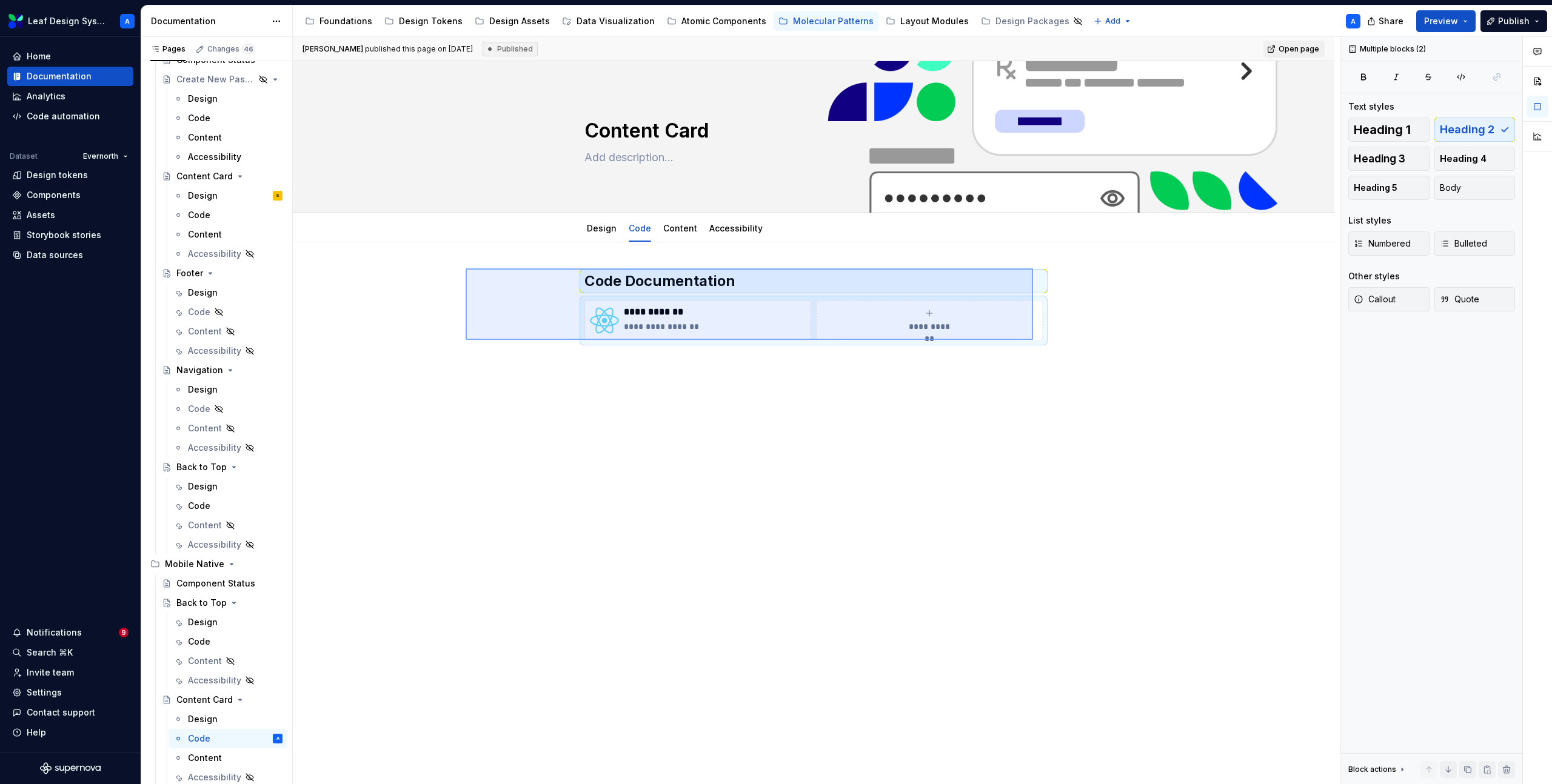
drag, startPoint x: 466, startPoint y: 269, endPoint x: 1033, endPoint y: 340, distance: 571.4
click at [1033, 340] on div "**********" at bounding box center [816, 411] width 1048 height 748
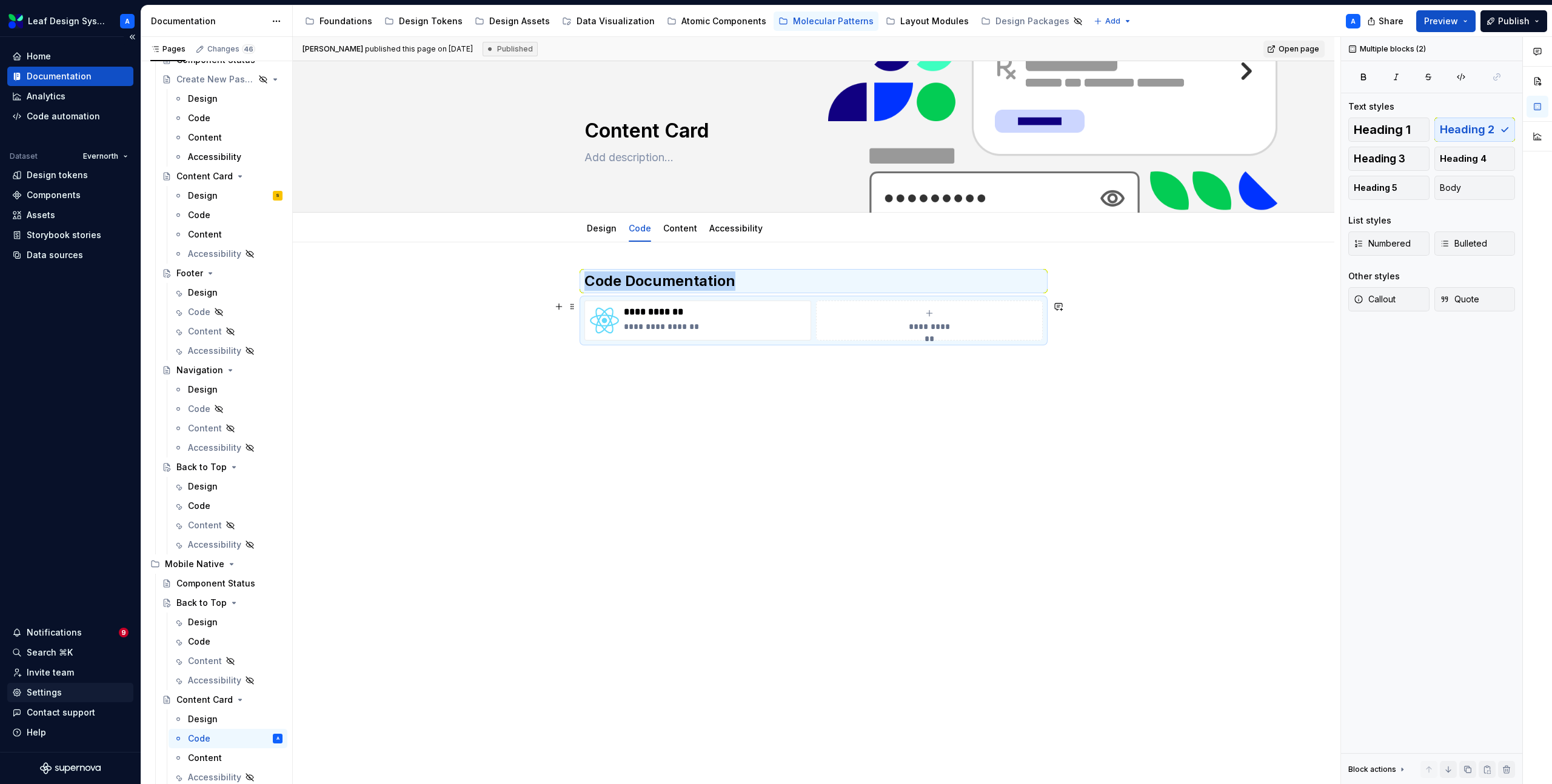
copy h2 "Code Documentation"
click at [207, 641] on div "Code" at bounding box center [199, 642] width 23 height 12
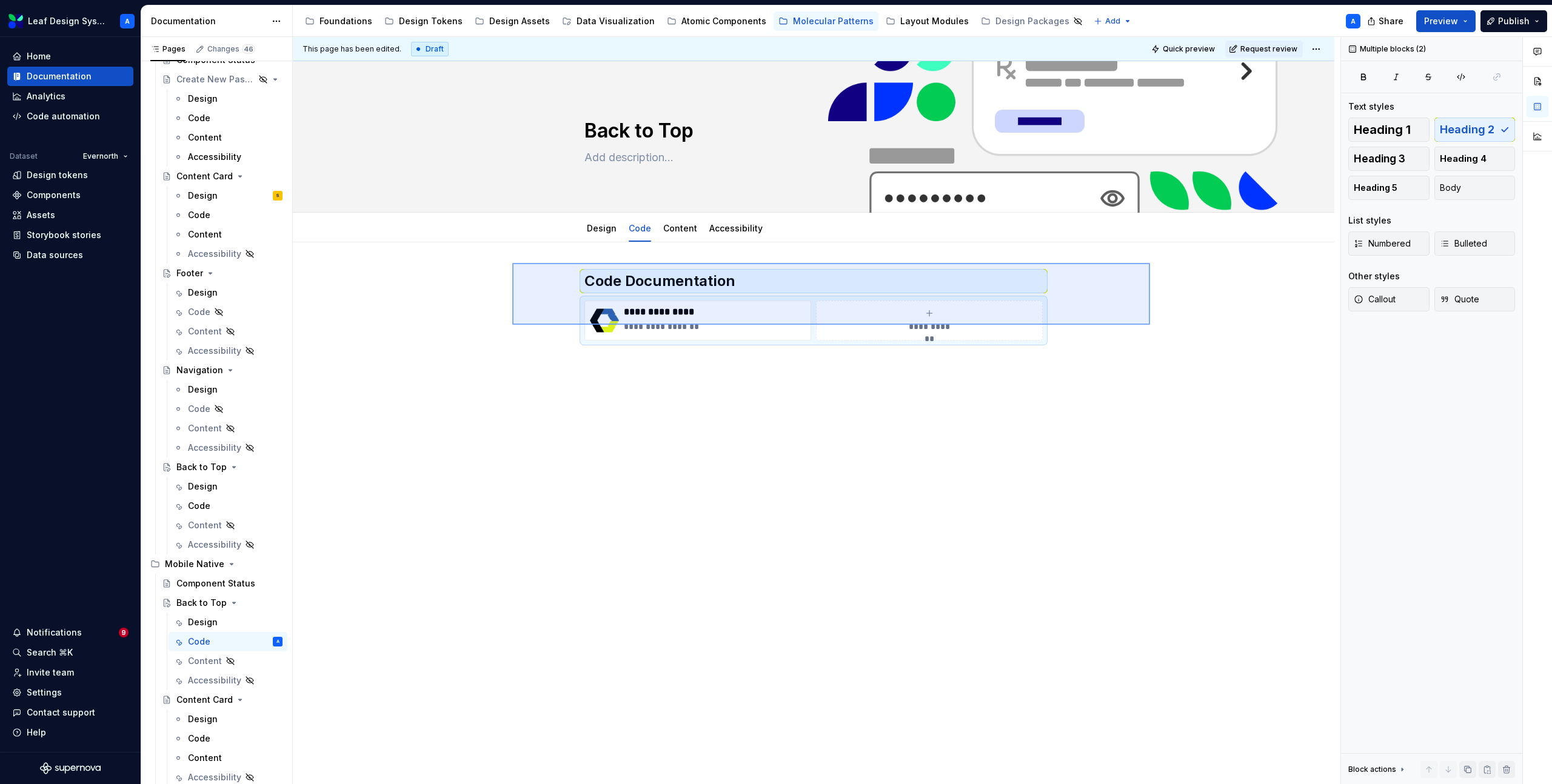
drag, startPoint x: 517, startPoint y: 263, endPoint x: 1151, endPoint y: 326, distance: 637.1
click at [1151, 326] on div "**********" at bounding box center [816, 411] width 1048 height 748
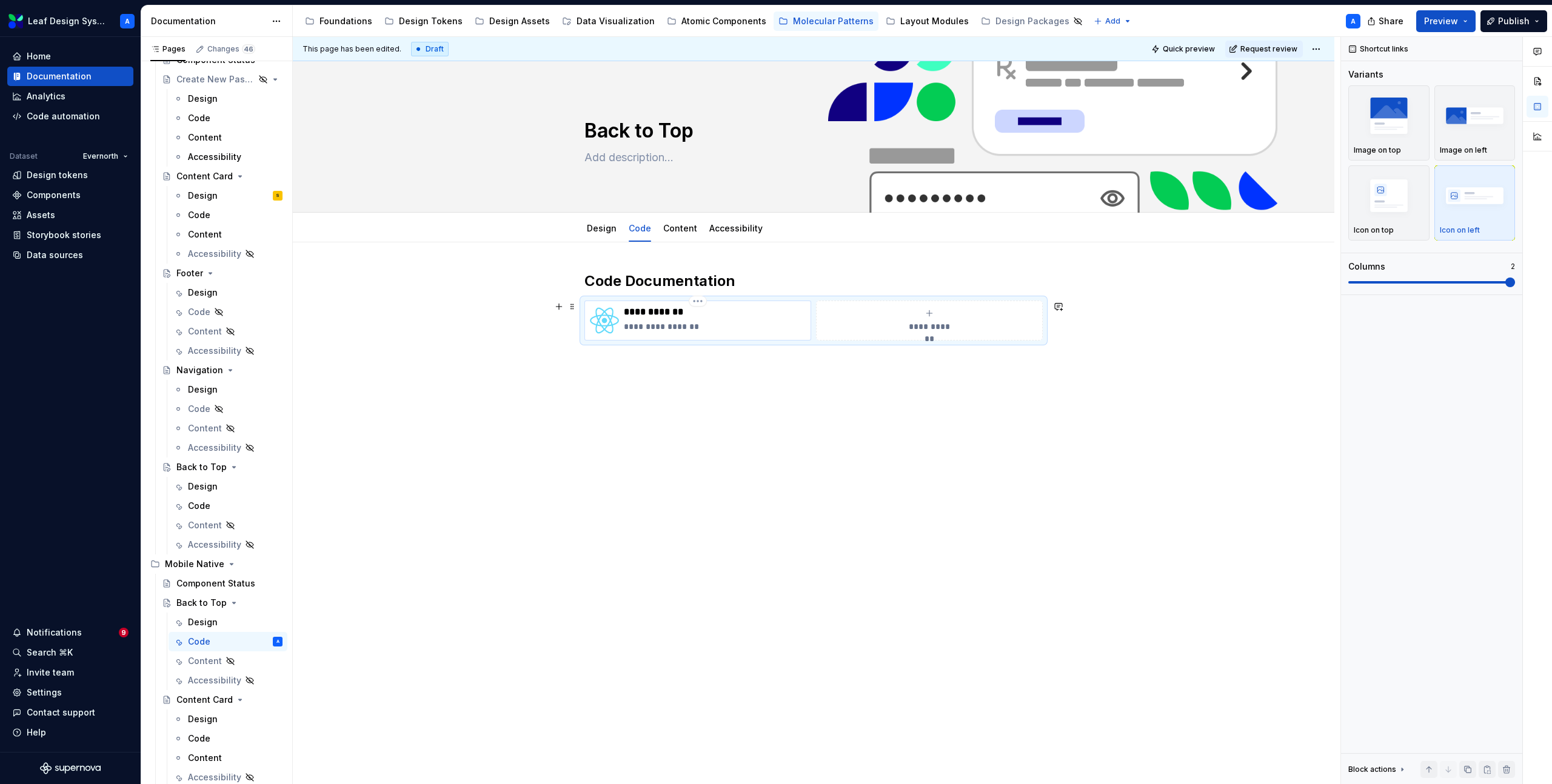
click at [659, 326] on p "**********" at bounding box center [715, 326] width 182 height 12
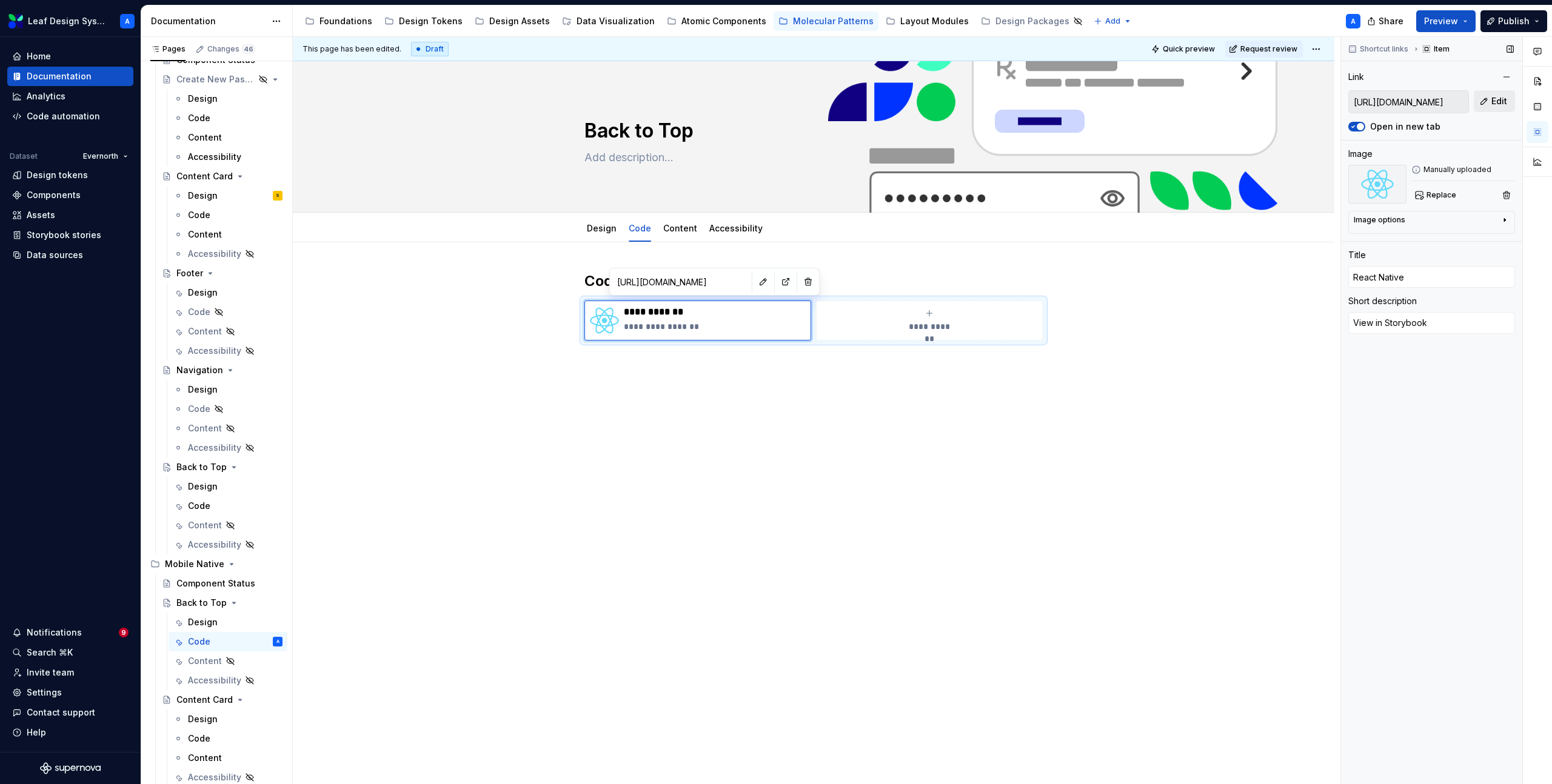
click at [1496, 100] on span "Edit" at bounding box center [1499, 101] width 16 height 12
type textarea "*"
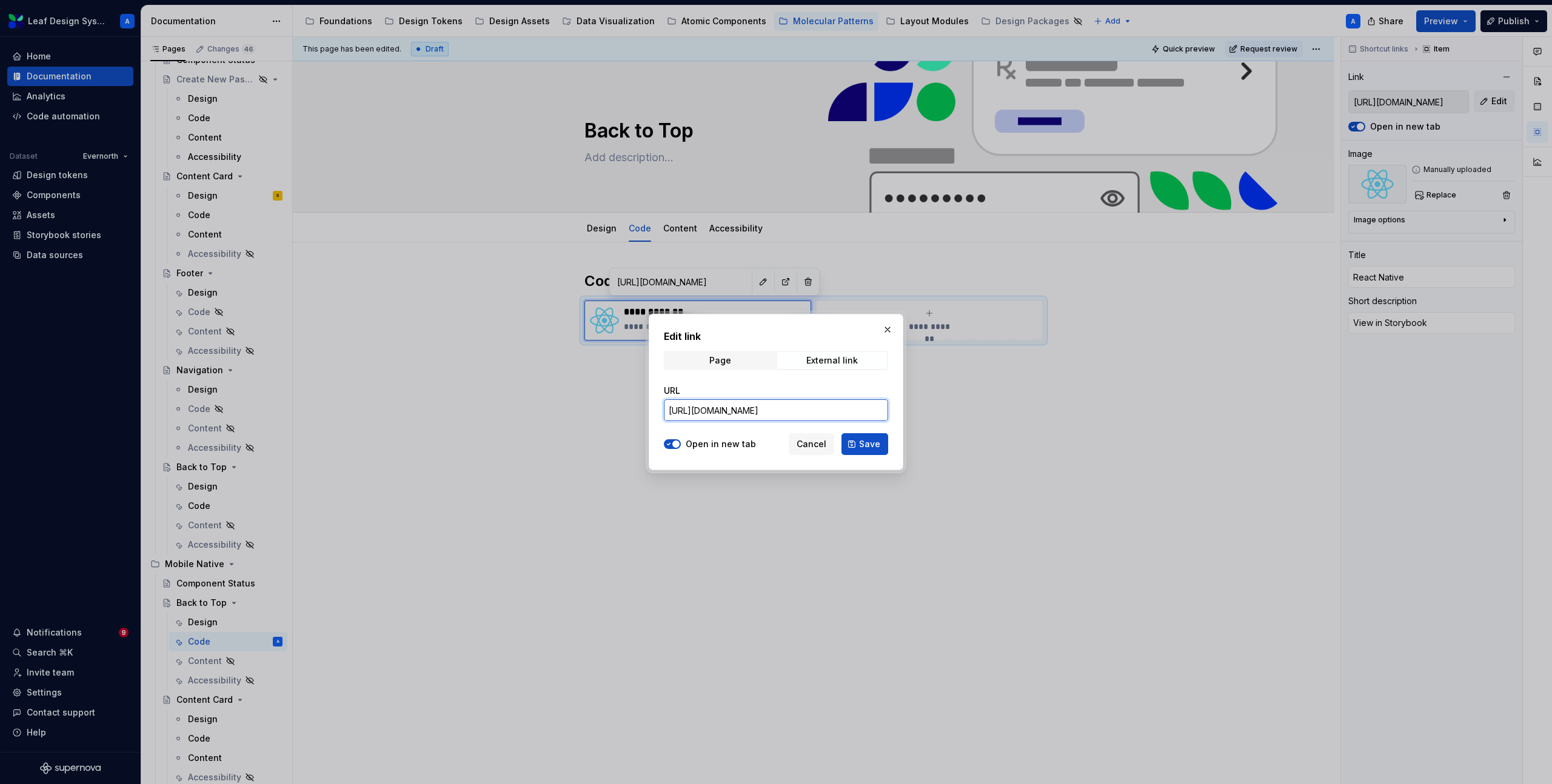
click at [831, 414] on input "[URL][DOMAIN_NAME]" at bounding box center [775, 410] width 224 height 22
paste input "back-to-top"
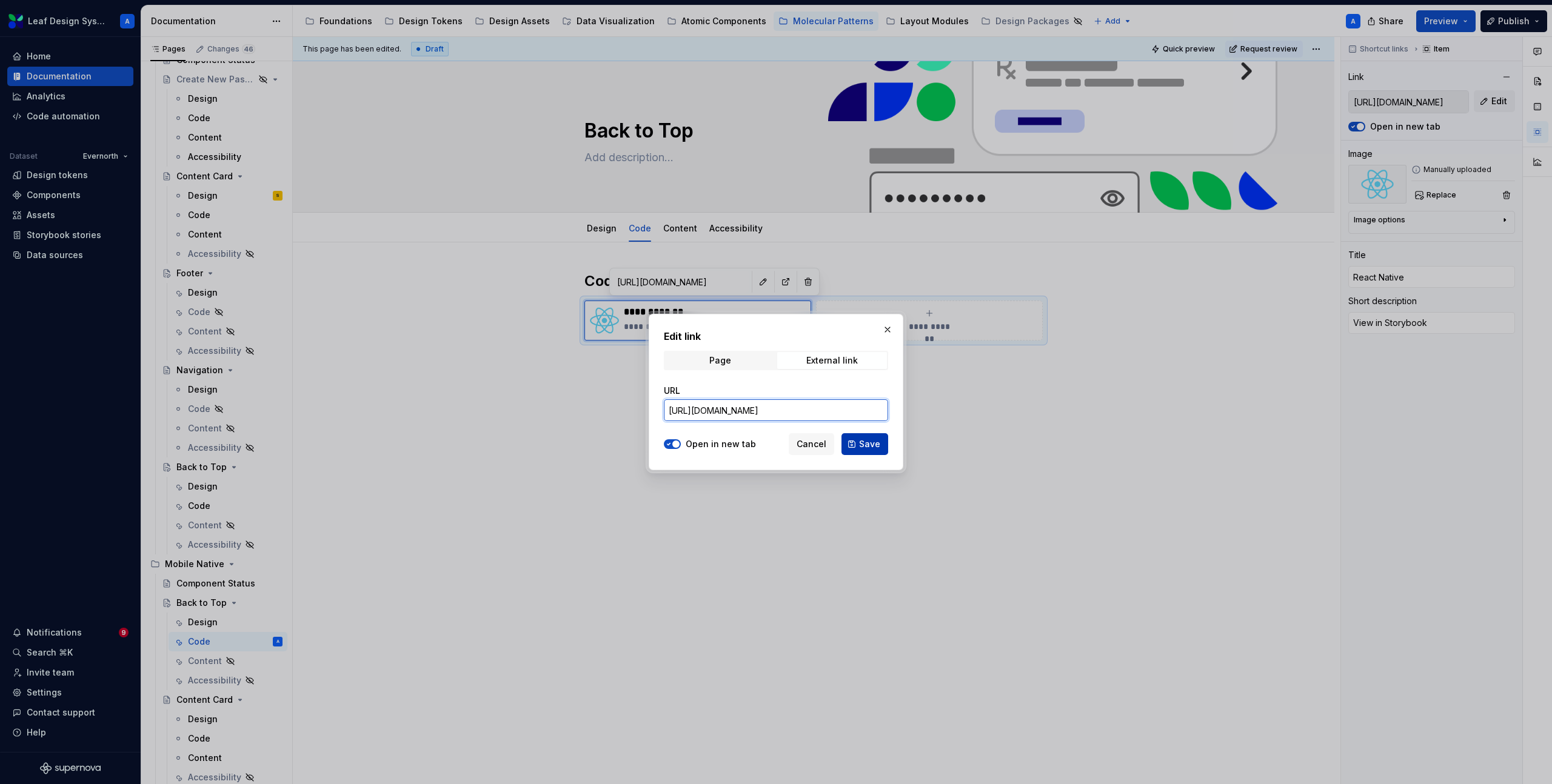
type input "[URL][DOMAIN_NAME]"
click at [867, 437] on button "Save" at bounding box center [864, 444] width 47 height 22
type textarea "*"
type input "[URL][DOMAIN_NAME]"
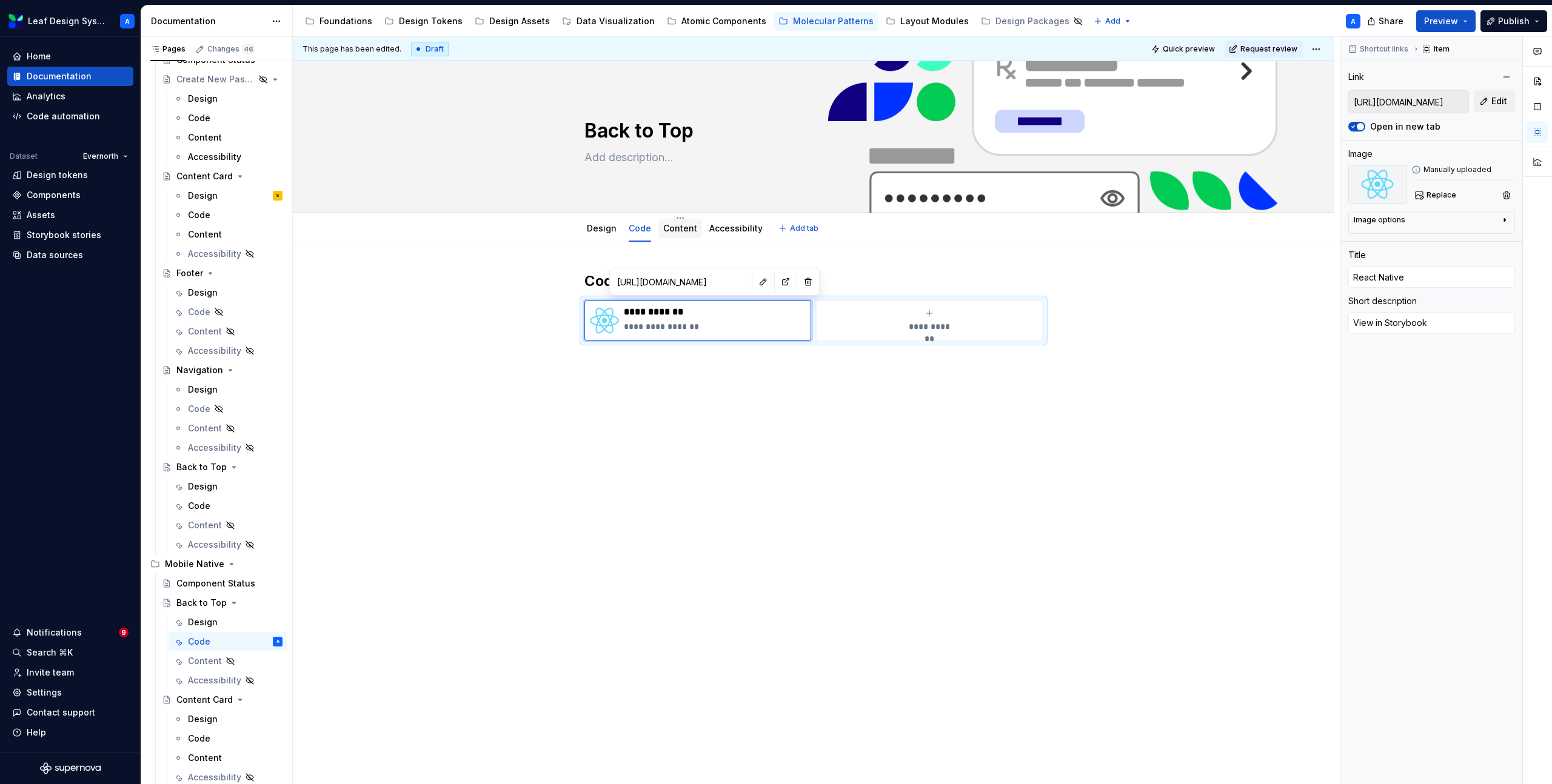
type textarea "*"
type input "[URL][DOMAIN_NAME]"
click at [593, 234] on div "Design" at bounding box center [602, 228] width 30 height 12
click at [600, 232] on link "Design" at bounding box center [602, 228] width 30 height 10
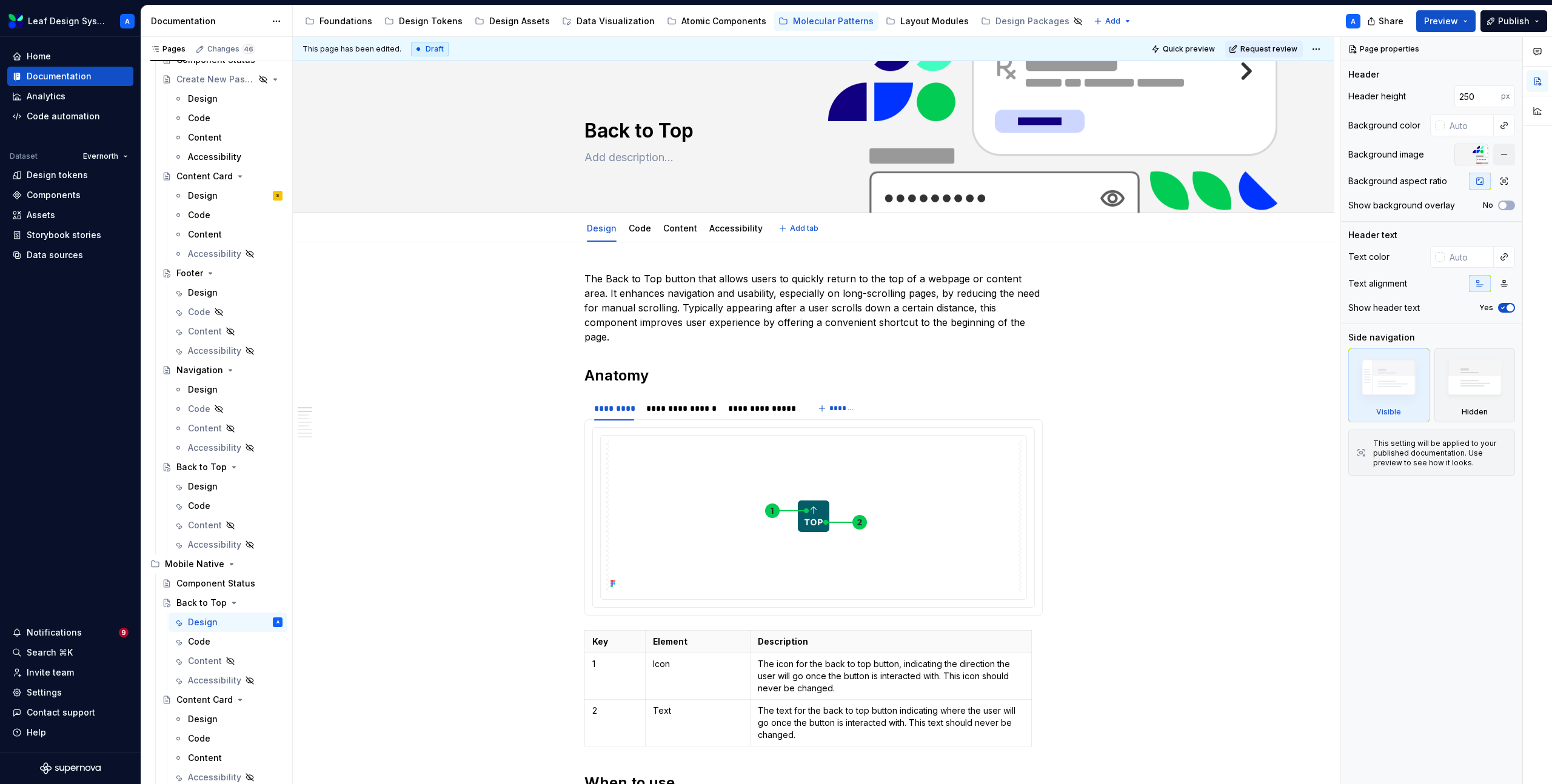
type textarea "*"
click at [704, 279] on p "The Back to Top button that allows users to quickly return to the top of a webp…" at bounding box center [814, 308] width 458 height 72
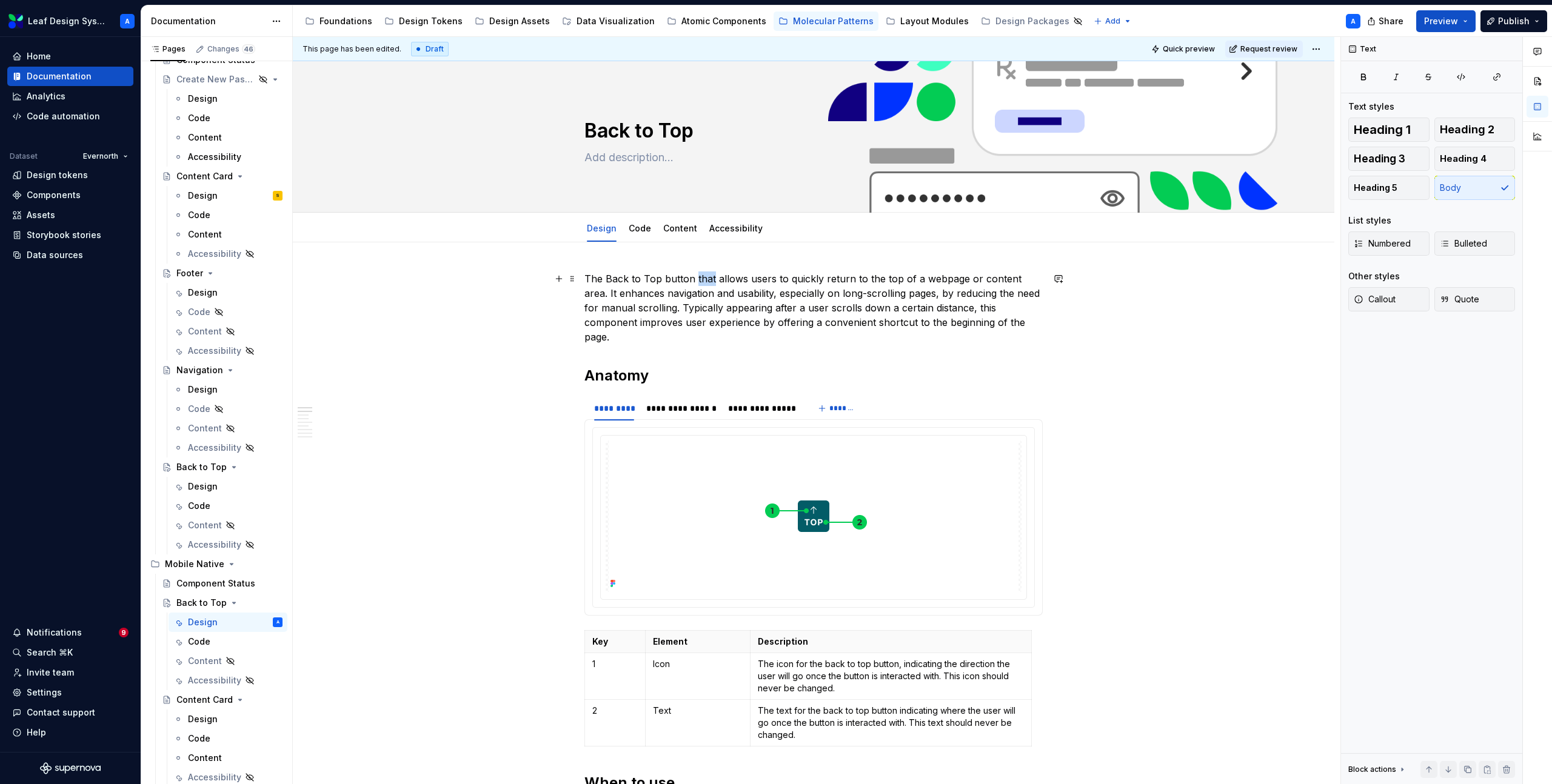
click at [704, 279] on p "The Back to Top button that allows users to quickly return to the top of a webp…" at bounding box center [814, 308] width 458 height 72
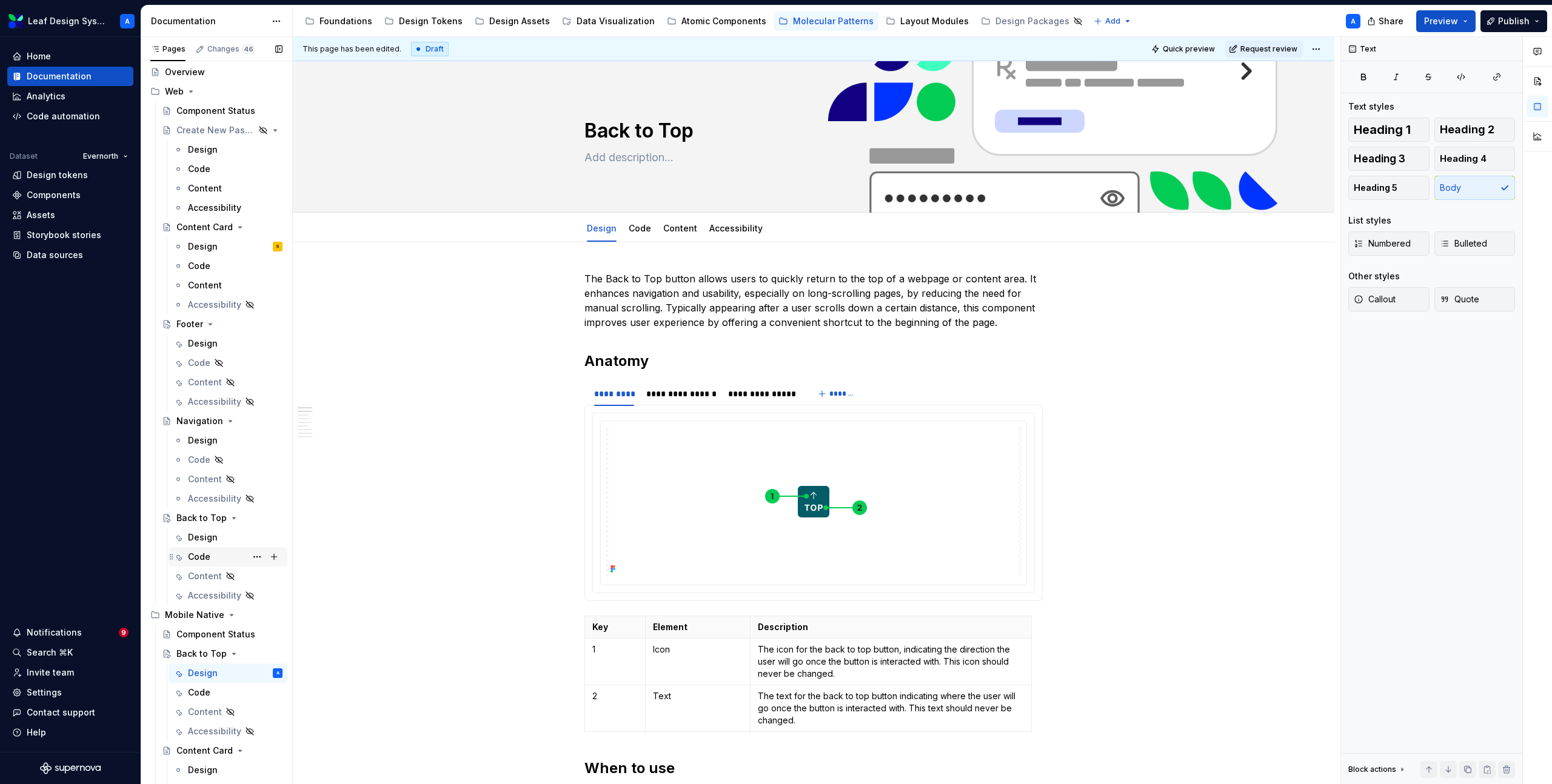
scroll to position [27, 0]
click at [204, 538] on div "Design" at bounding box center [203, 536] width 30 height 12
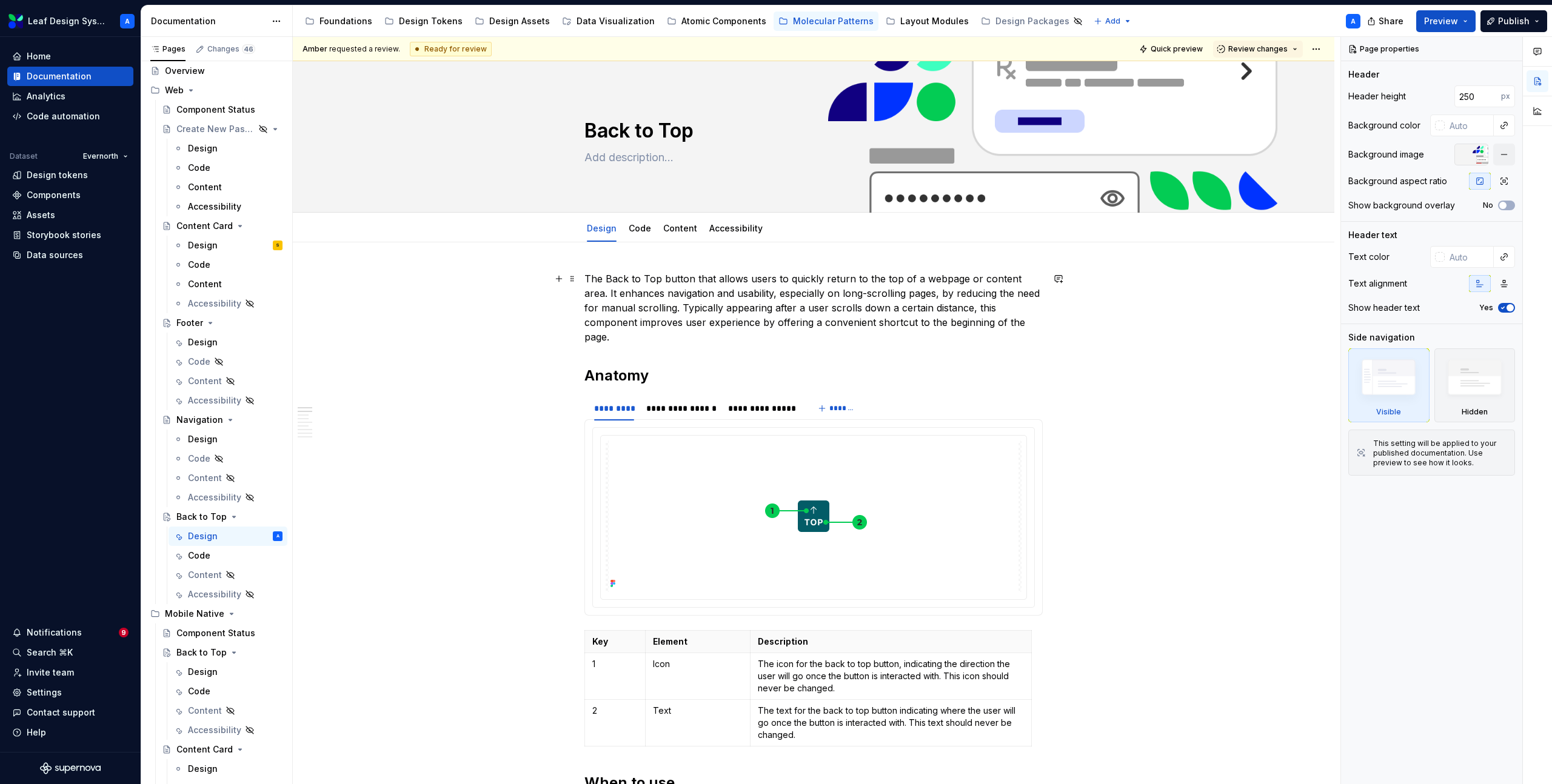
click at [704, 278] on p "The Back to Top button that allows users to quickly return to the top of a webp…" at bounding box center [814, 308] width 458 height 72
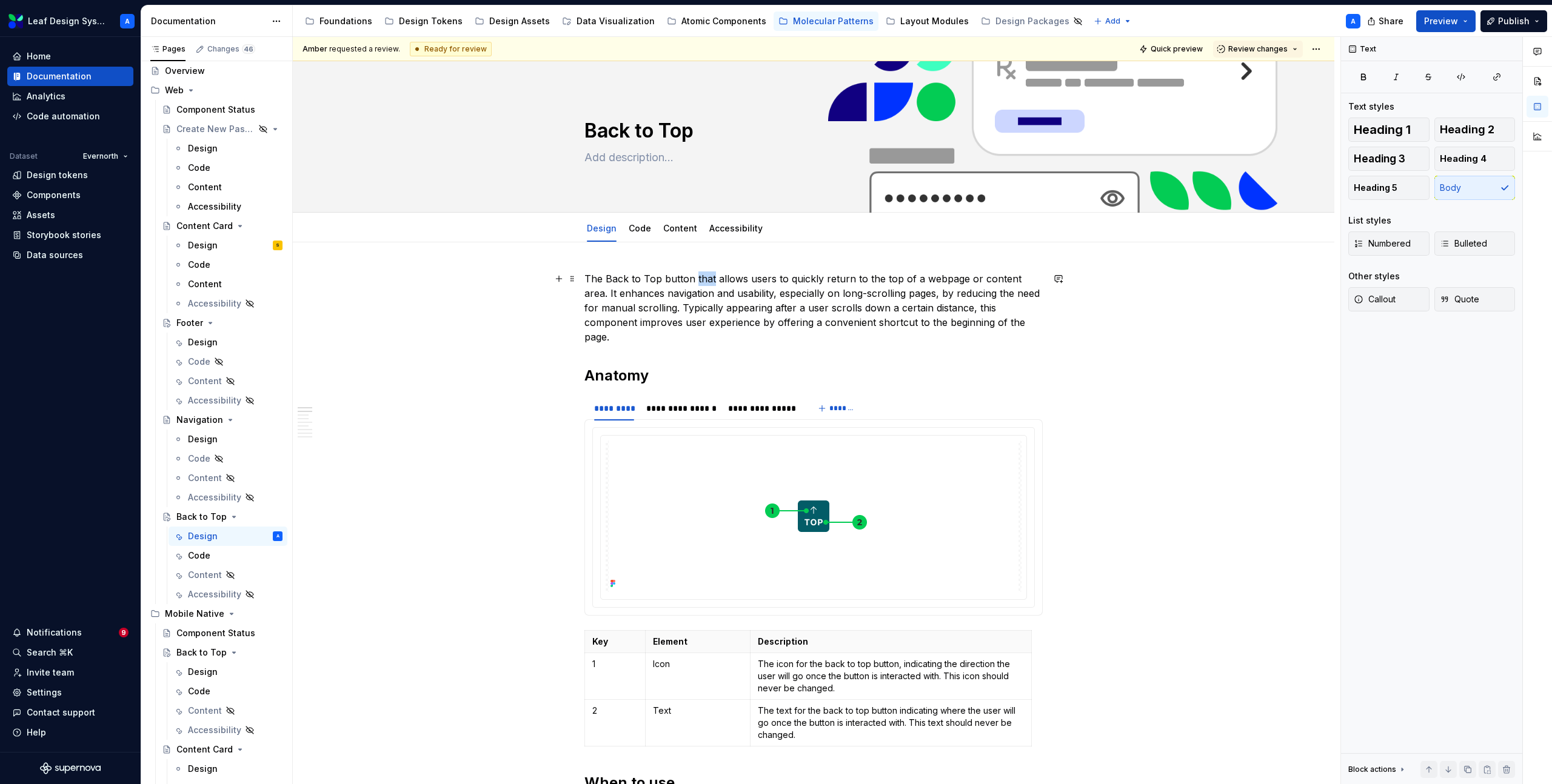
click at [704, 278] on p "The Back to Top button that allows users to quickly return to the top of a webp…" at bounding box center [814, 308] width 458 height 72
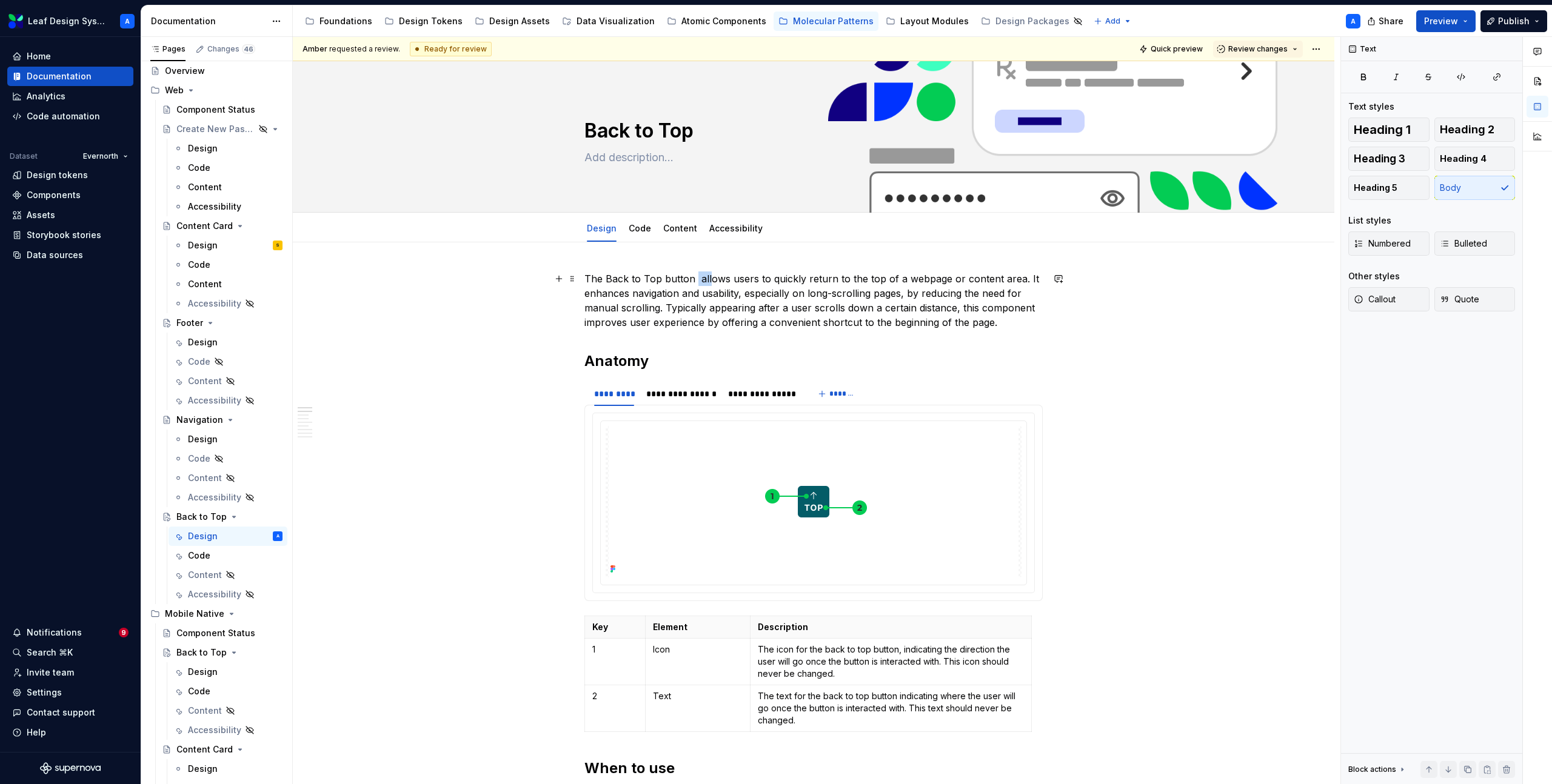
type textarea "*"
click at [191, 515] on div "Back to Top" at bounding box center [201, 516] width 51 height 12
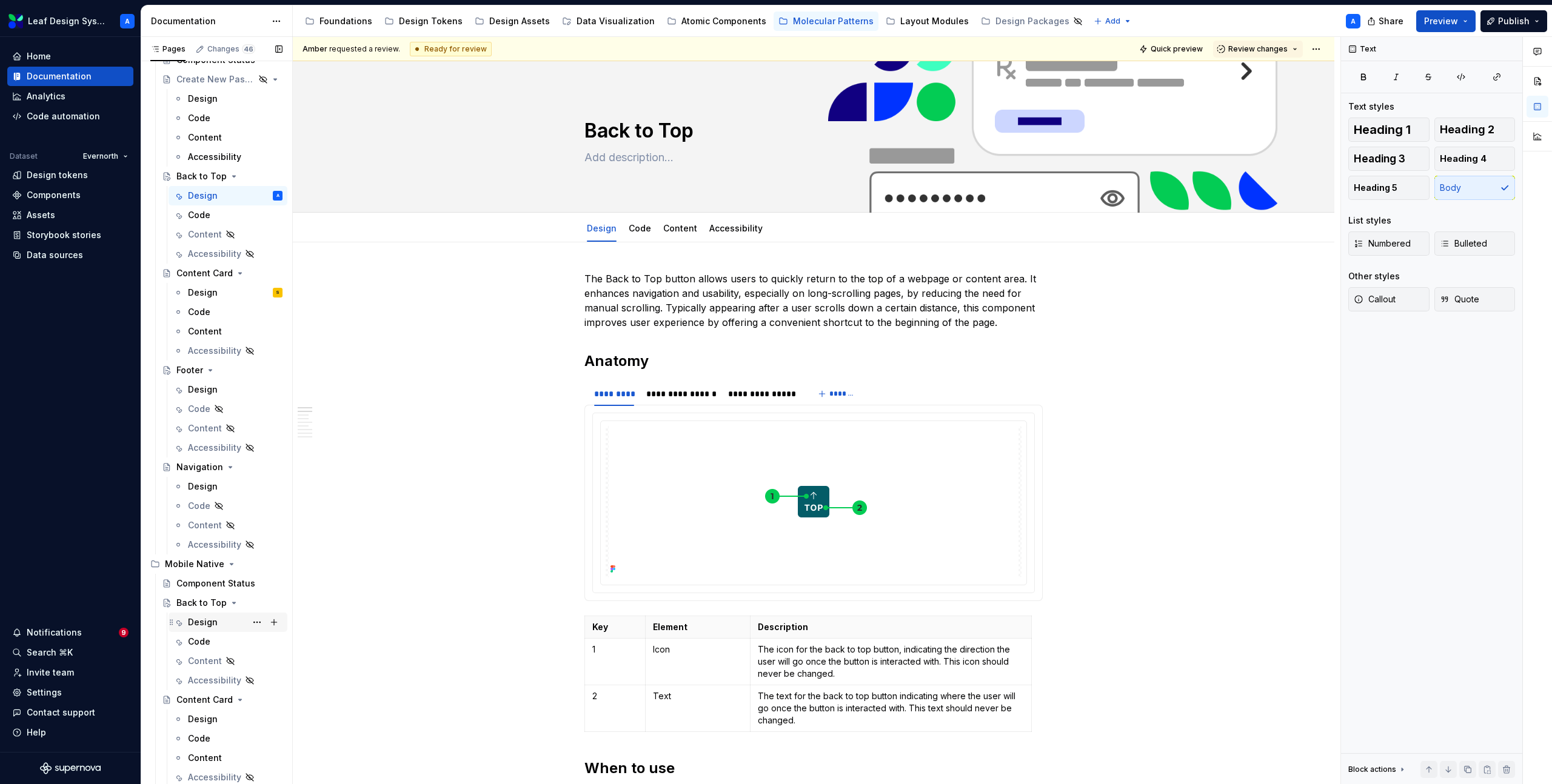
click at [203, 622] on div "Design" at bounding box center [203, 622] width 30 height 12
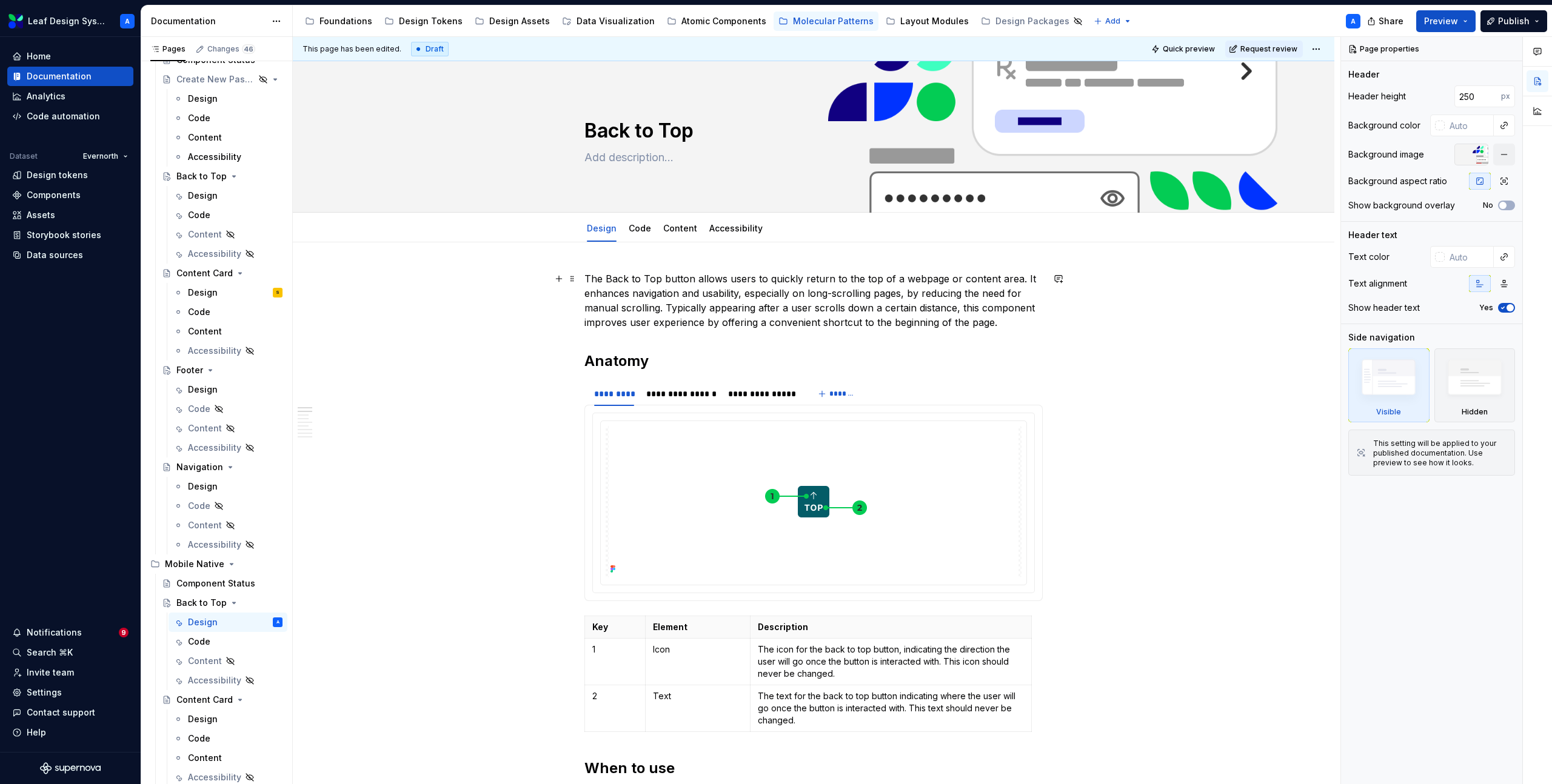
type textarea "*"
click at [914, 281] on p "The Back to Top button allows users to quickly return to the top of a webpage o…" at bounding box center [814, 301] width 458 height 58
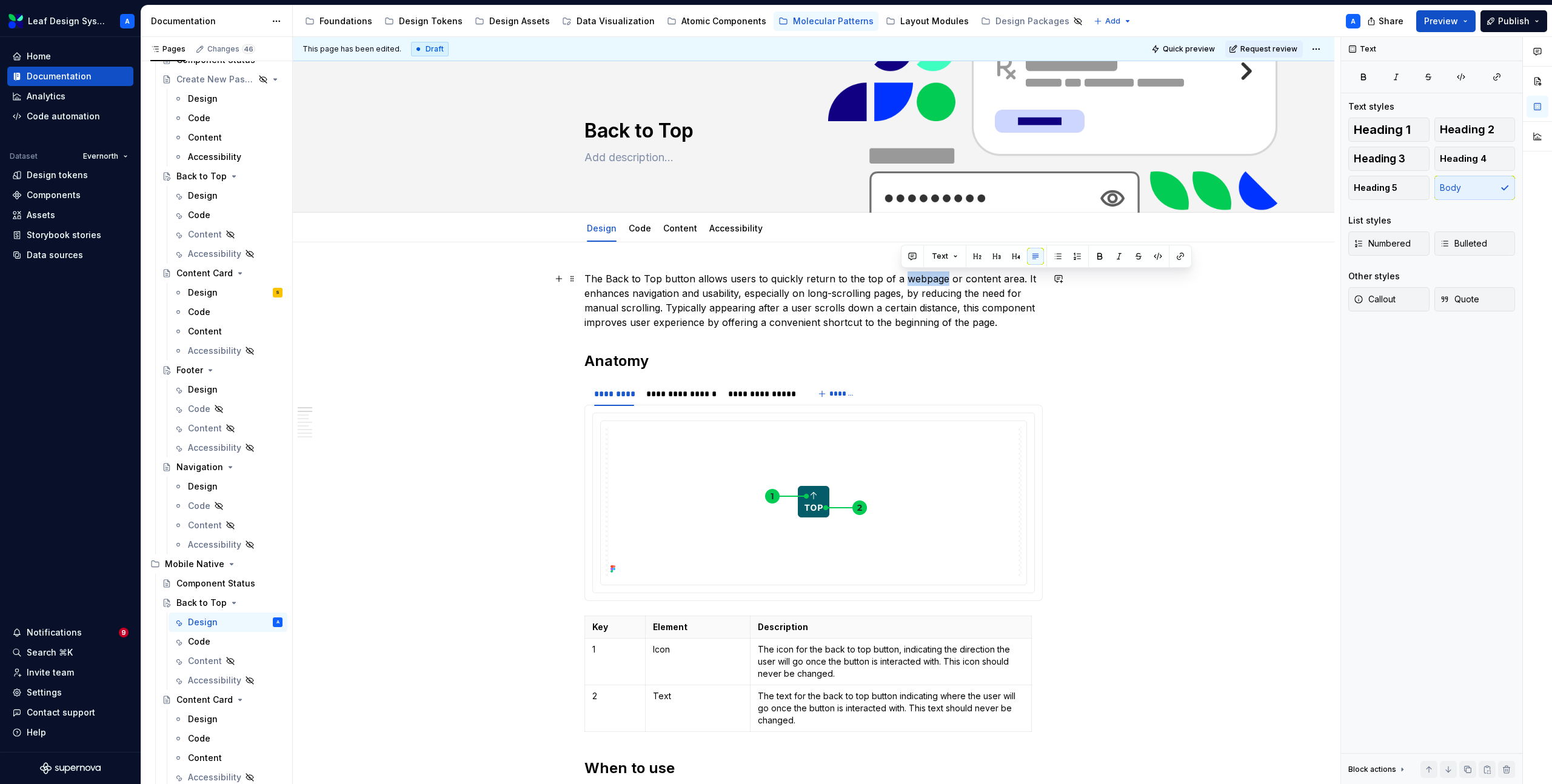
click at [914, 281] on p "The Back to Top button allows users to quickly return to the top of a webpage o…" at bounding box center [814, 301] width 458 height 58
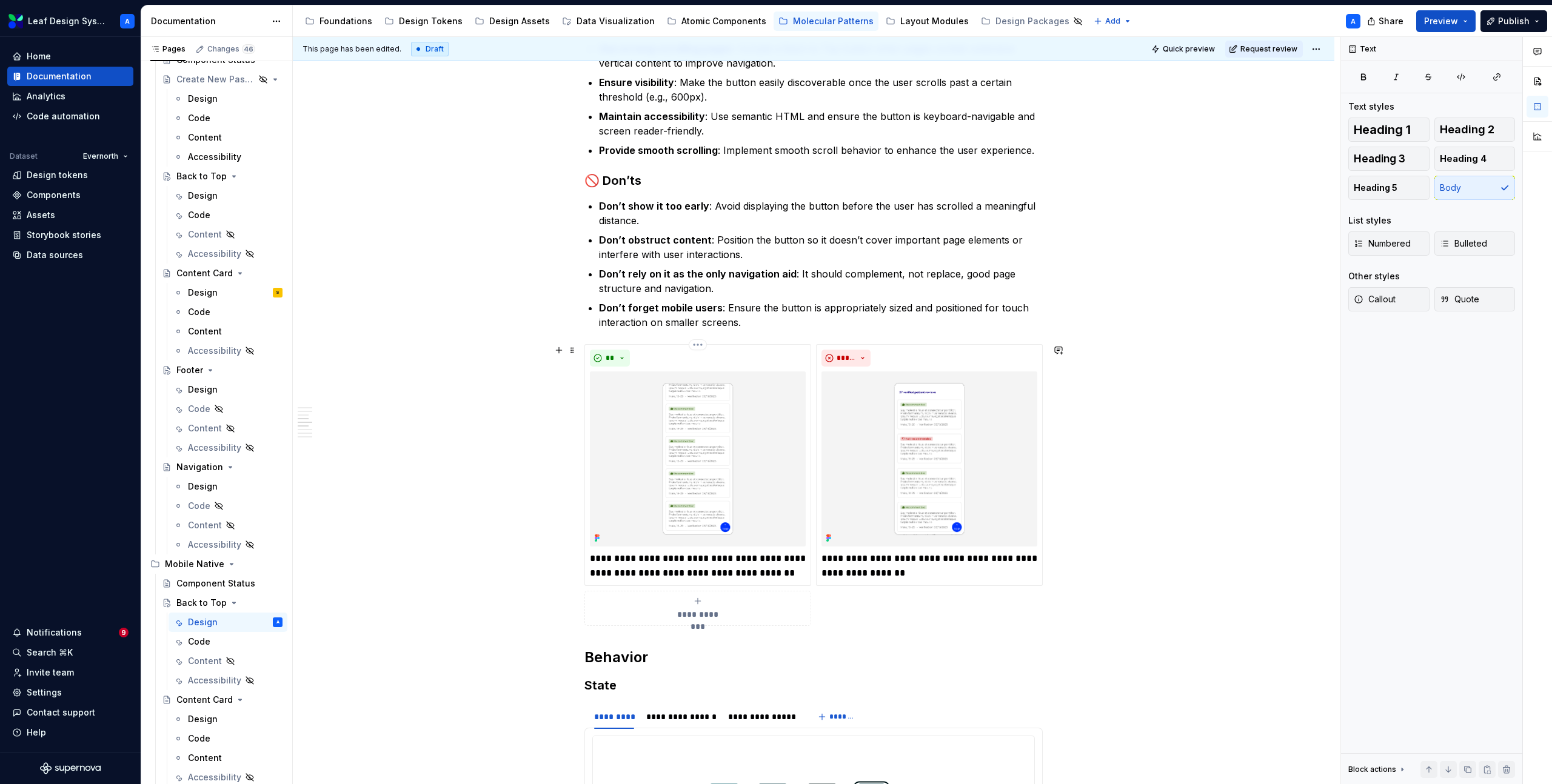
scroll to position [963, 0]
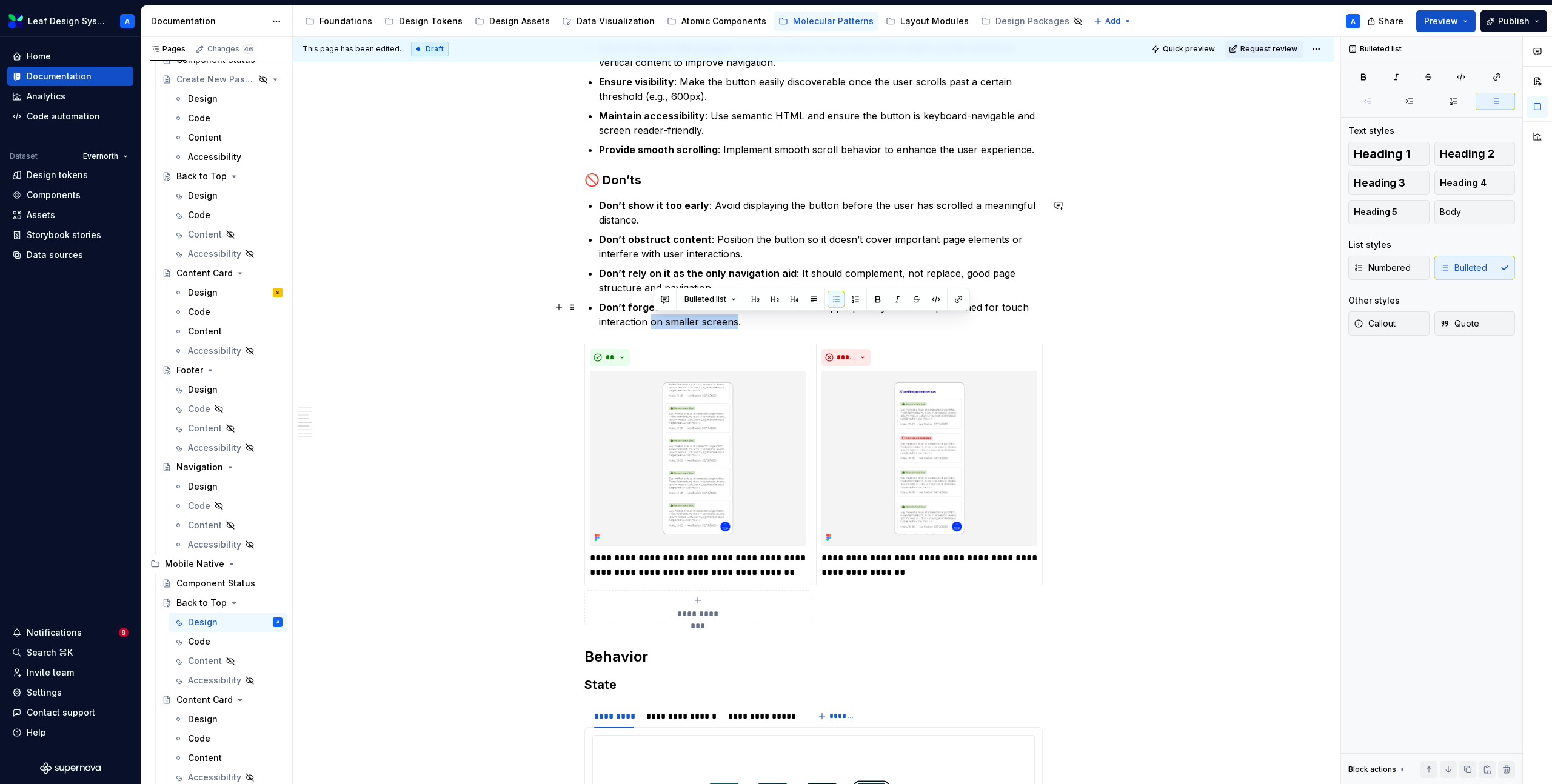
drag, startPoint x: 740, startPoint y: 322, endPoint x: 655, endPoint y: 321, distance: 85.0
click at [655, 321] on p "Don’t forget mobile users : Ensure the button is appropriately sized and positi…" at bounding box center [821, 314] width 444 height 29
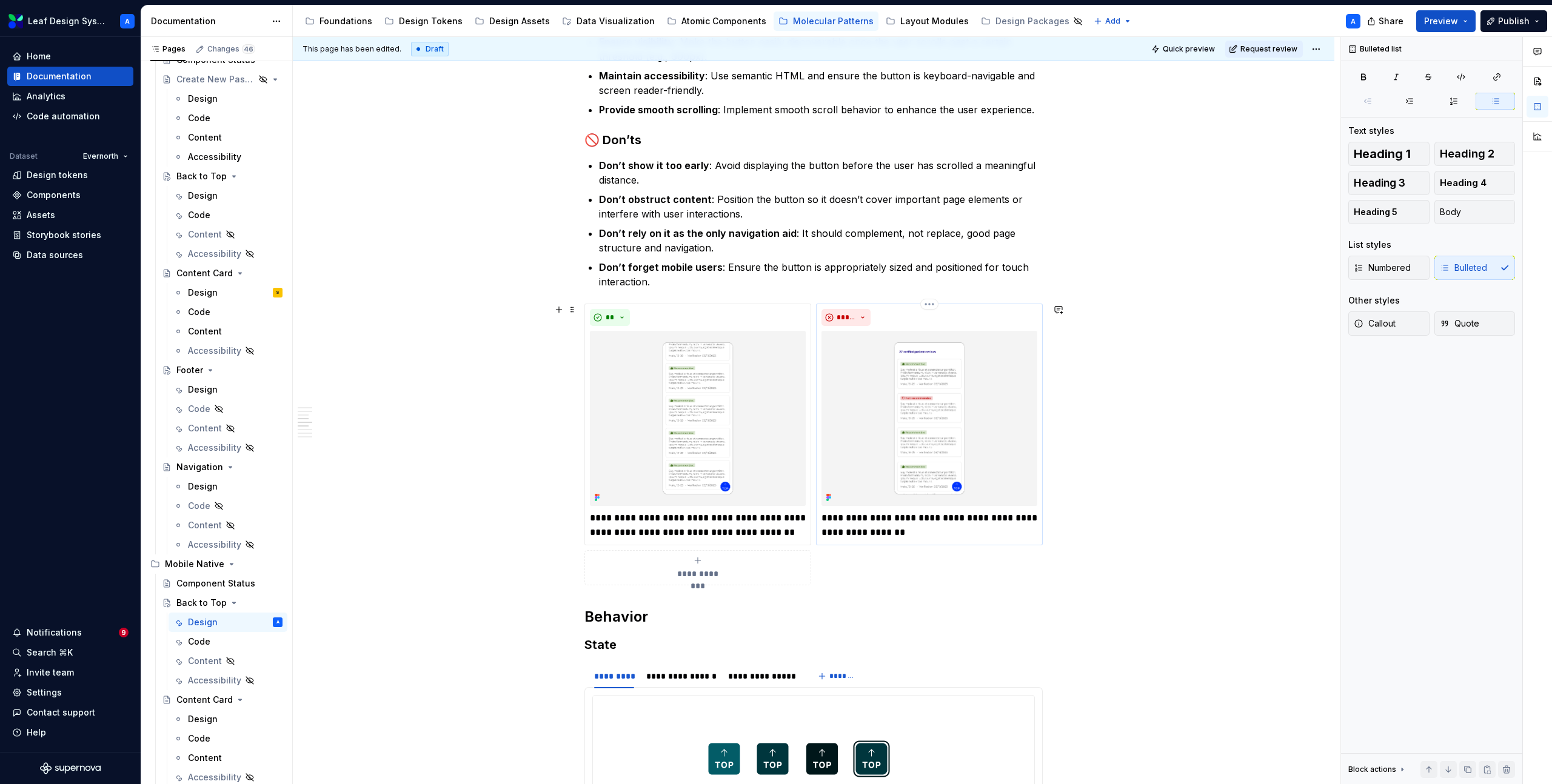
scroll to position [1004, 0]
click at [601, 519] on p "**********" at bounding box center [697, 525] width 216 height 29
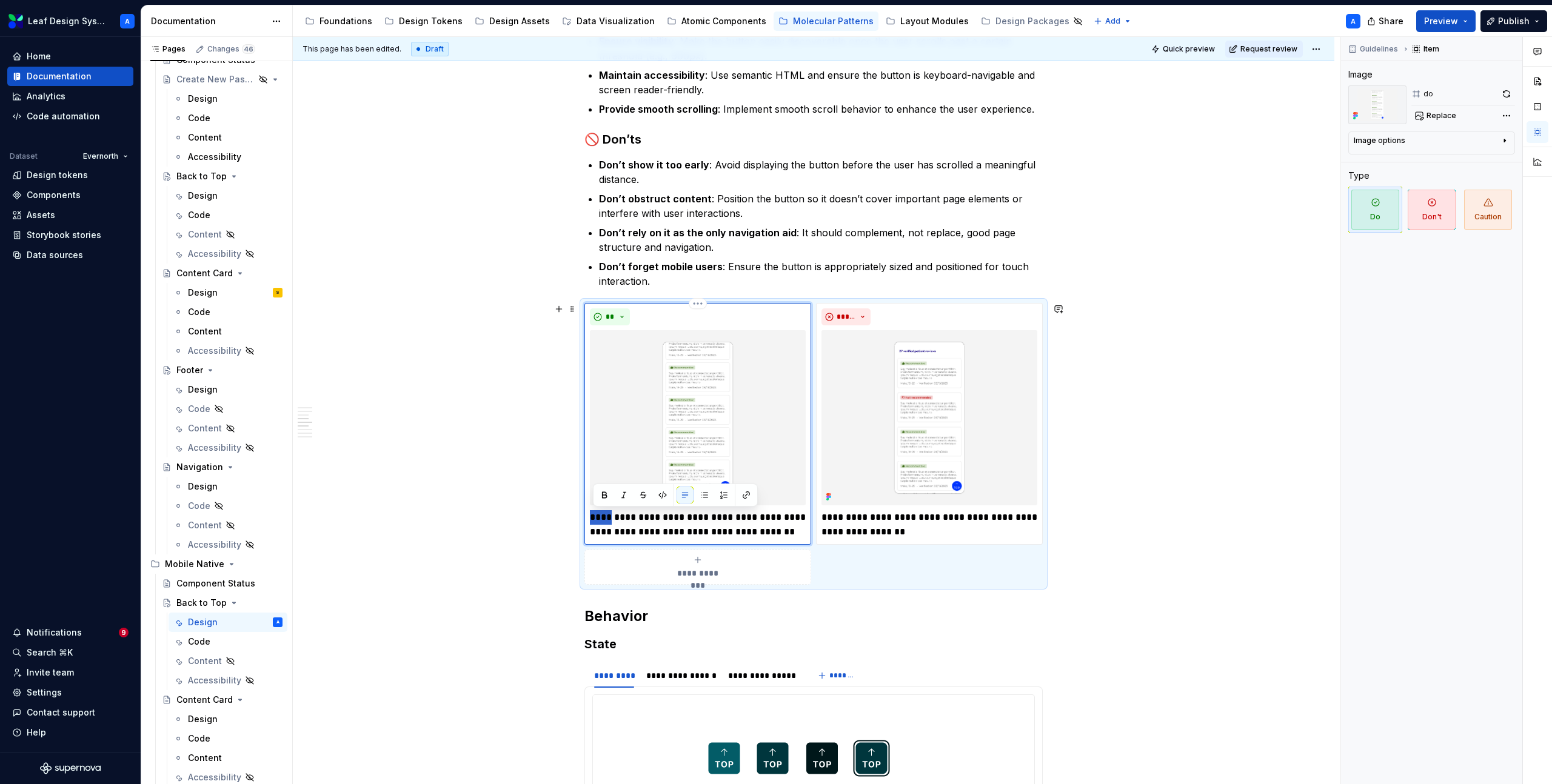
type textarea "*"
click at [841, 517] on p "**********" at bounding box center [929, 525] width 216 height 29
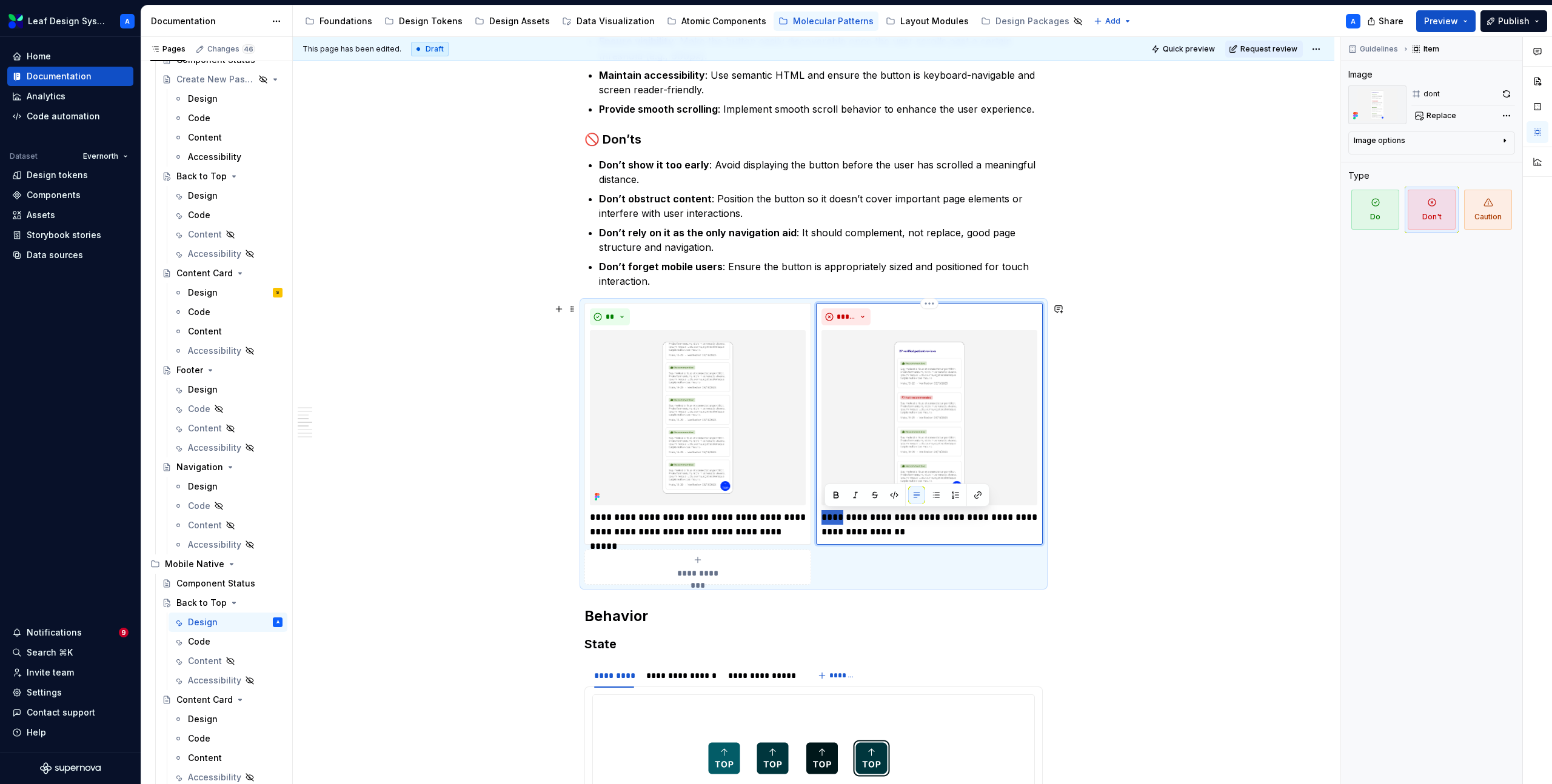
type textarea "*"
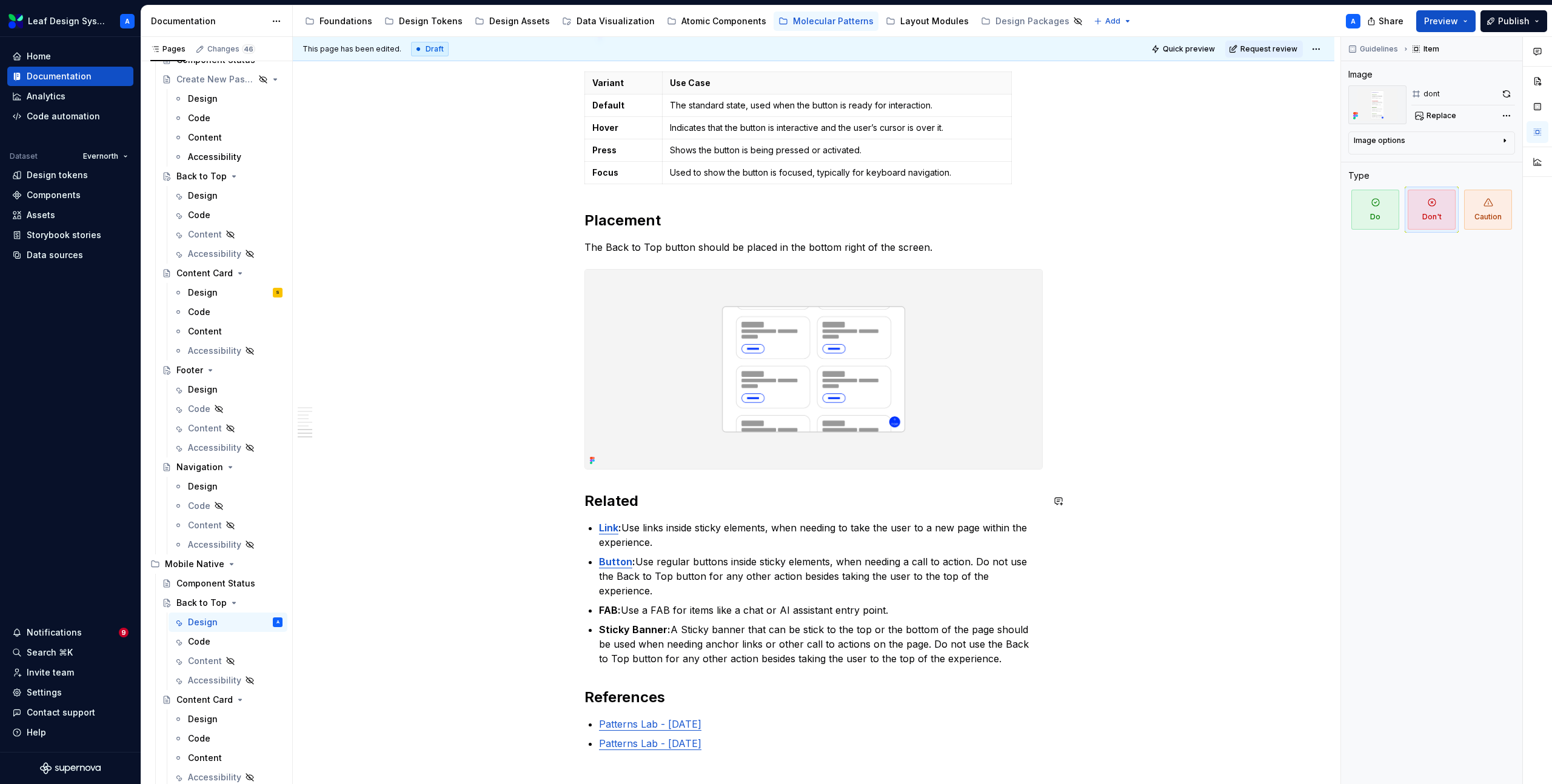
scroll to position [1804, 0]
click at [895, 620] on p "Sticky Banner: A Sticky banner that can be stick to the top or the bottom of th…" at bounding box center [821, 642] width 444 height 43
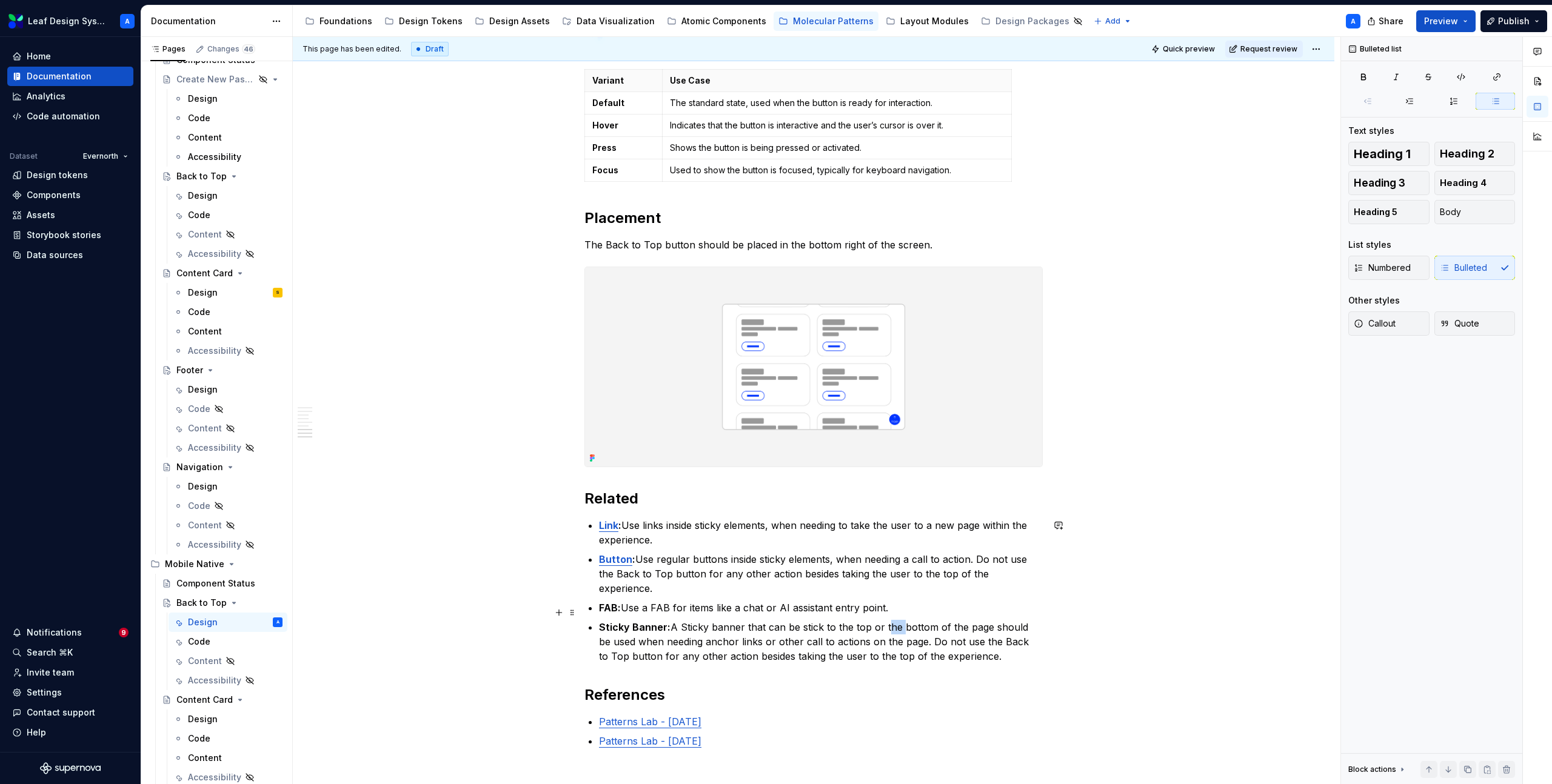
click at [895, 620] on p "Sticky Banner: A Sticky banner that can be stick to the top or the bottom of th…" at bounding box center [821, 642] width 444 height 43
click at [860, 620] on p "Sticky Banner: A Sticky banner that can be stick to the top or the bottom of th…" at bounding box center [821, 642] width 444 height 43
drag, startPoint x: 881, startPoint y: 614, endPoint x: 841, endPoint y: 616, distance: 40.0
click at [841, 620] on p "Sticky Banner: A Sticky banner that can be stick to the top or the bottom of th…" at bounding box center [821, 642] width 444 height 43
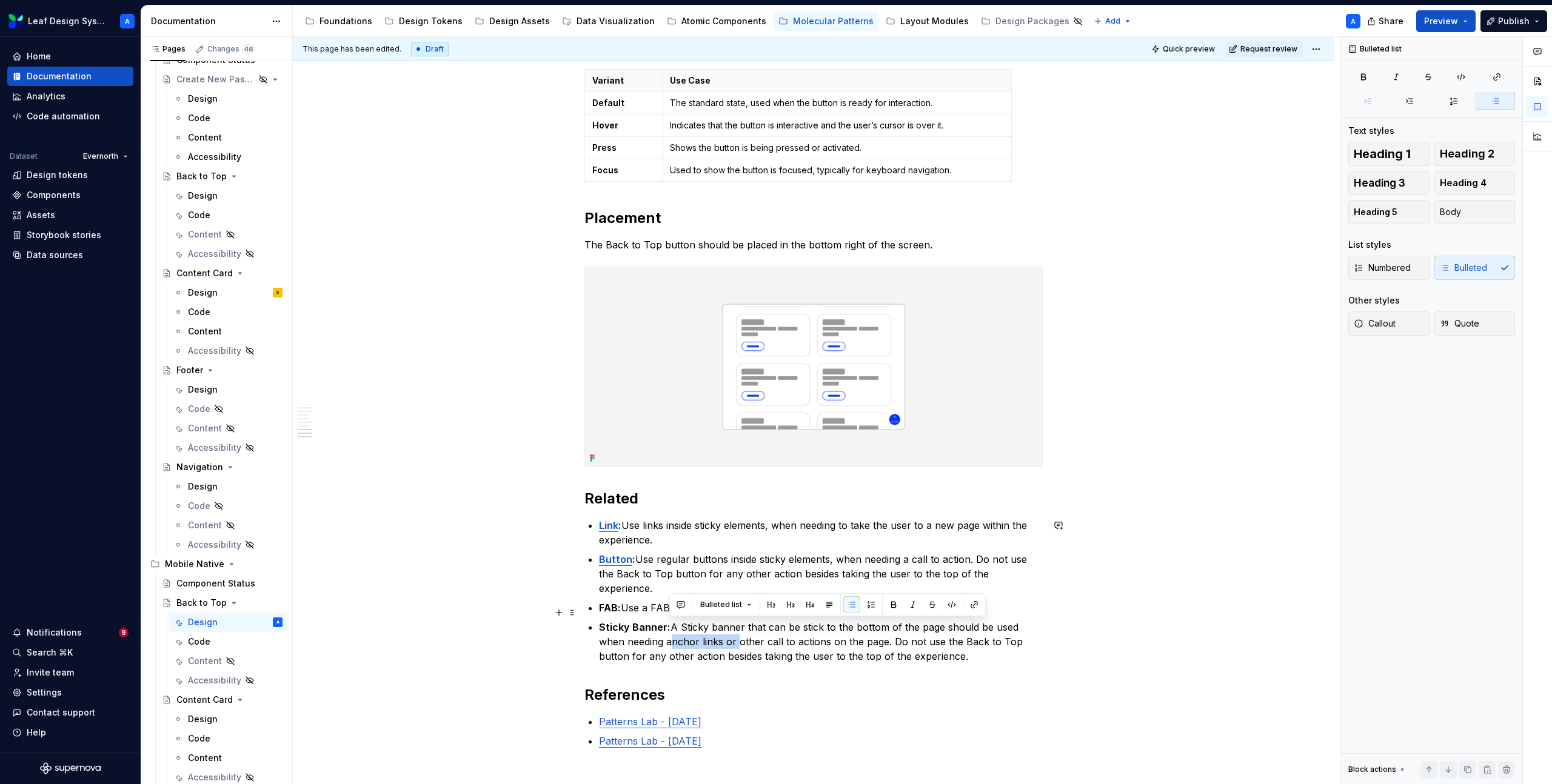
drag, startPoint x: 737, startPoint y: 629, endPoint x: 671, endPoint y: 629, distance: 66.0
click at [671, 629] on p "Sticky Banner: A Sticky banner that can be stick to the bottom of the page shou…" at bounding box center [821, 642] width 444 height 43
click at [677, 626] on p "Sticky Banner: A Sticky banner that can be stick to the bottom of the page shou…" at bounding box center [821, 642] width 444 height 43
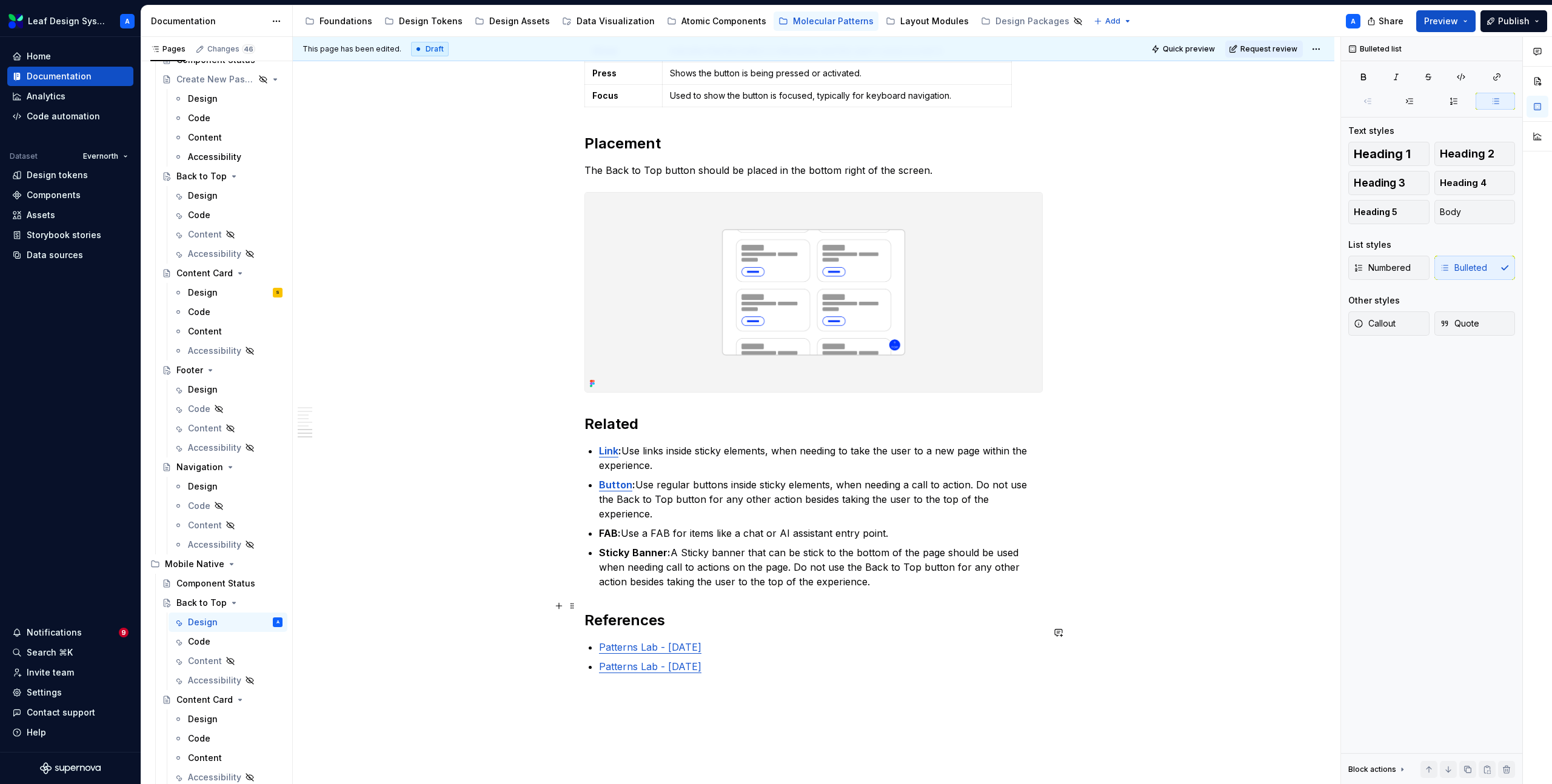
scroll to position [1795, 0]
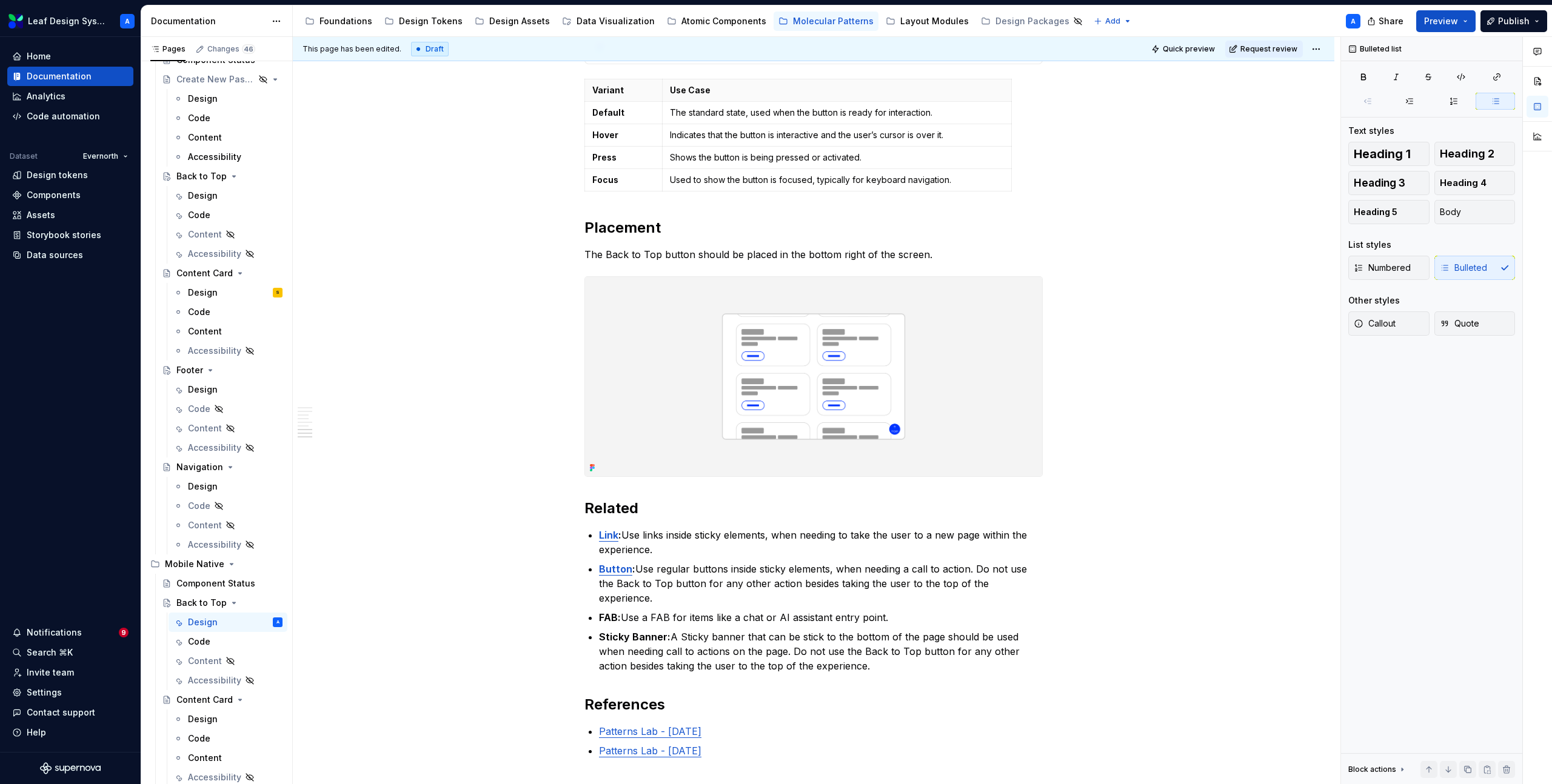
type textarea "*"
